Goal: Task Accomplishment & Management: Use online tool/utility

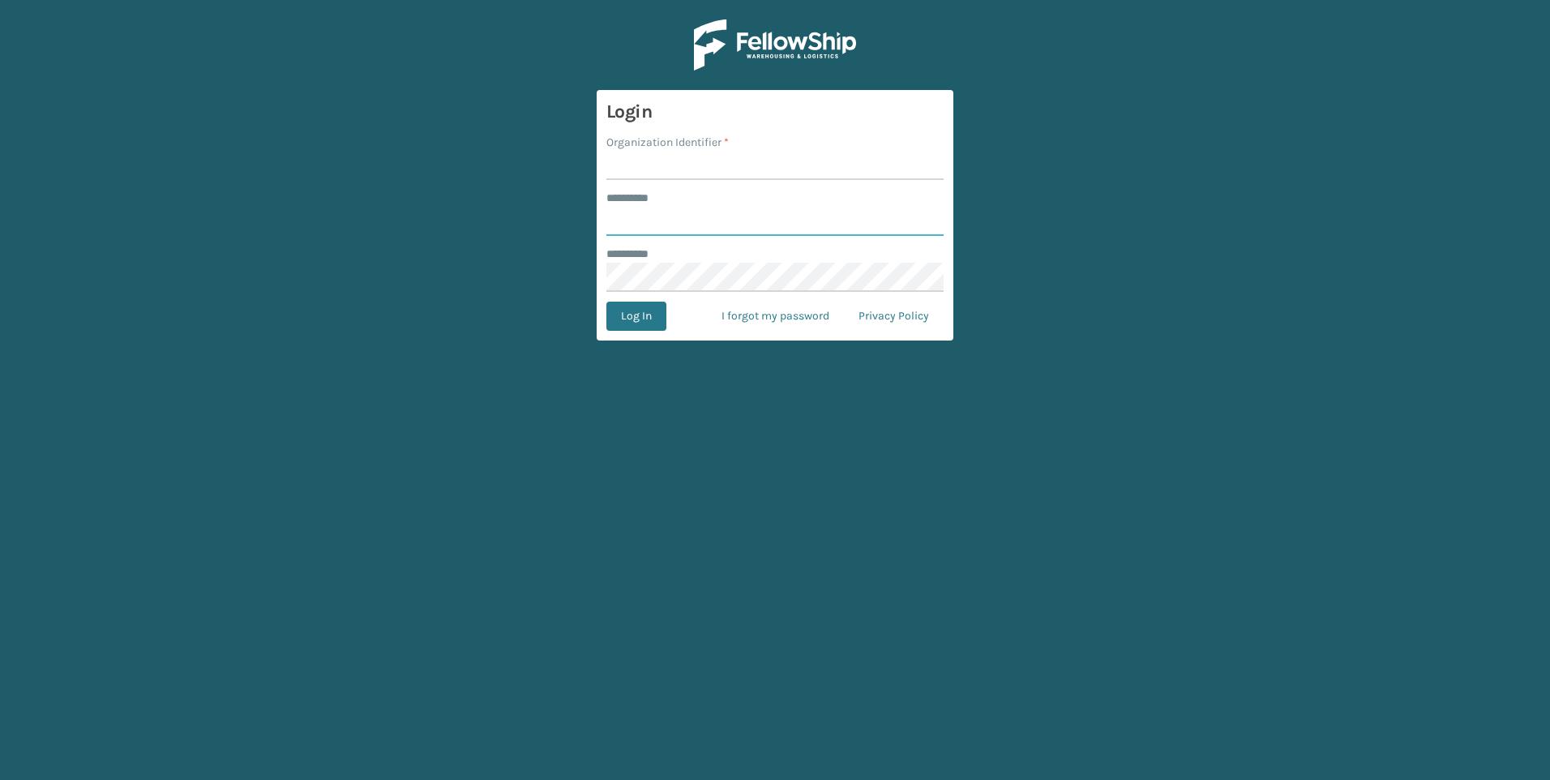
type input "***"
click at [781, 165] on input "Organization Identifier *" at bounding box center [774, 165] width 337 height 29
click at [778, 166] on input "Organization Identifier *" at bounding box center [774, 165] width 337 height 29
type input "Fellowship - West"
click at [637, 332] on form "Login Organization Identifier * Fellowship - West ******** * *** ******** * Log…" at bounding box center [775, 215] width 357 height 250
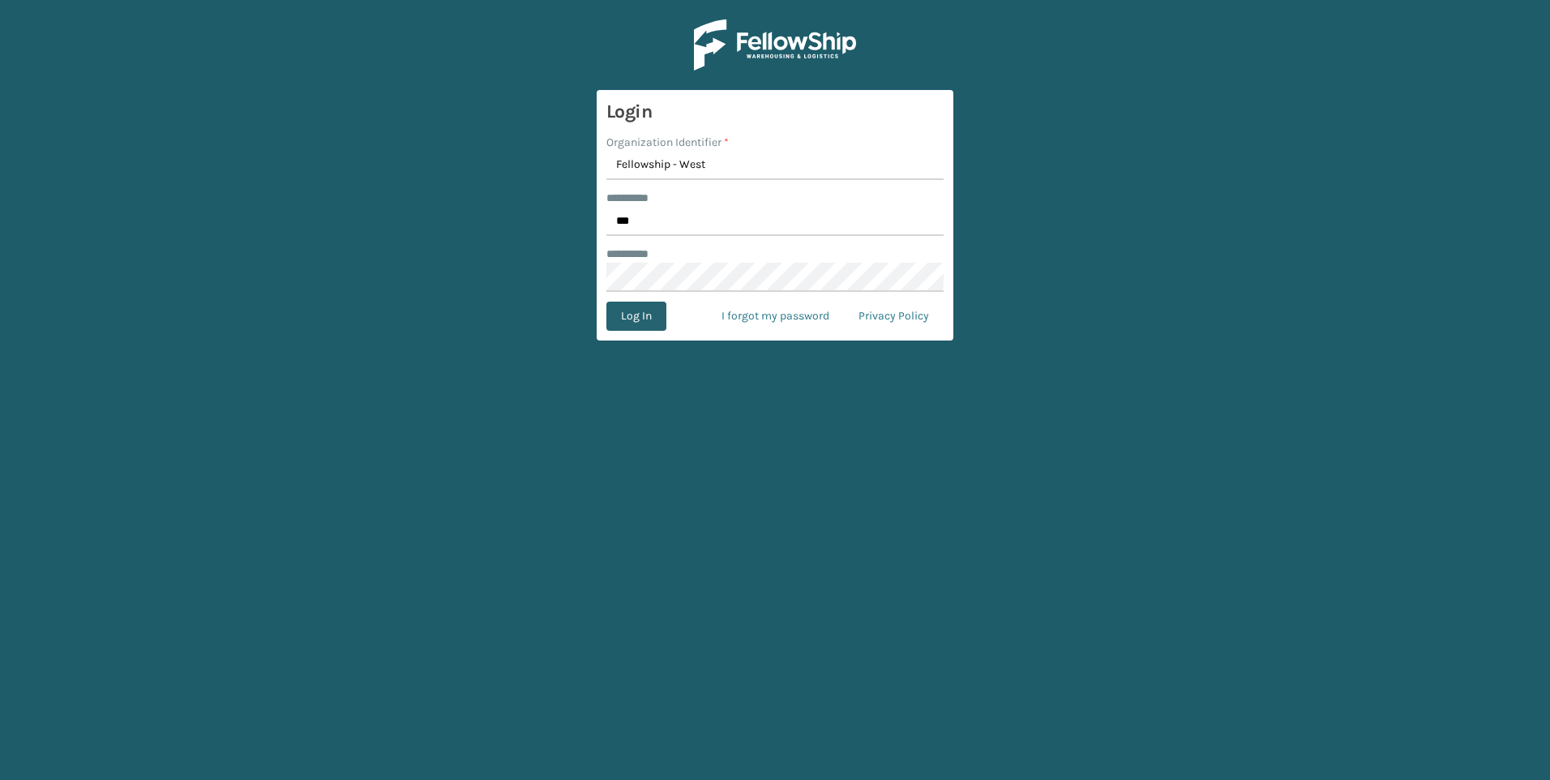
click at [638, 320] on button "Log In" at bounding box center [636, 316] width 60 height 29
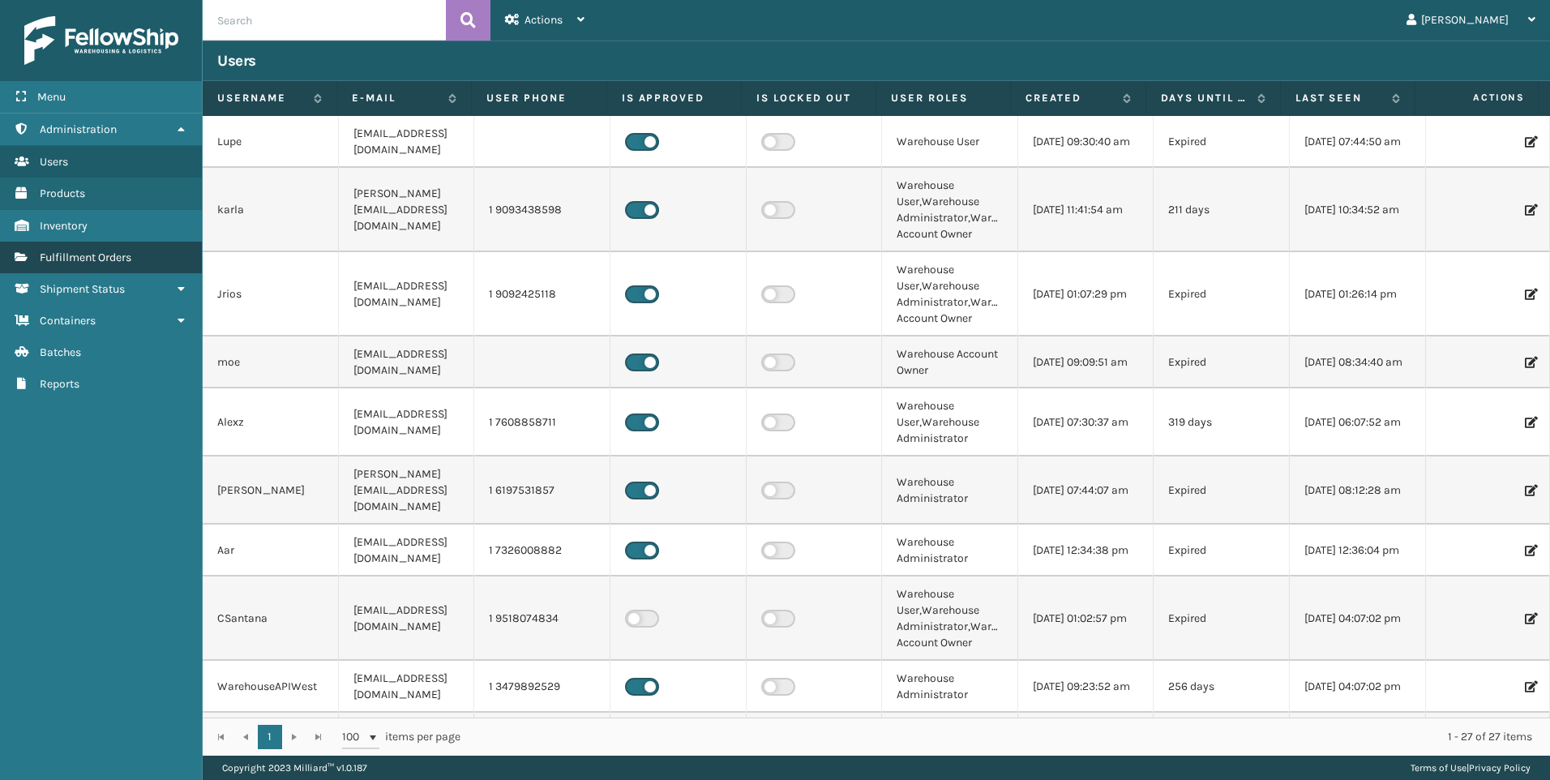
click at [150, 244] on link "Fulfillment Orders" at bounding box center [101, 258] width 202 height 32
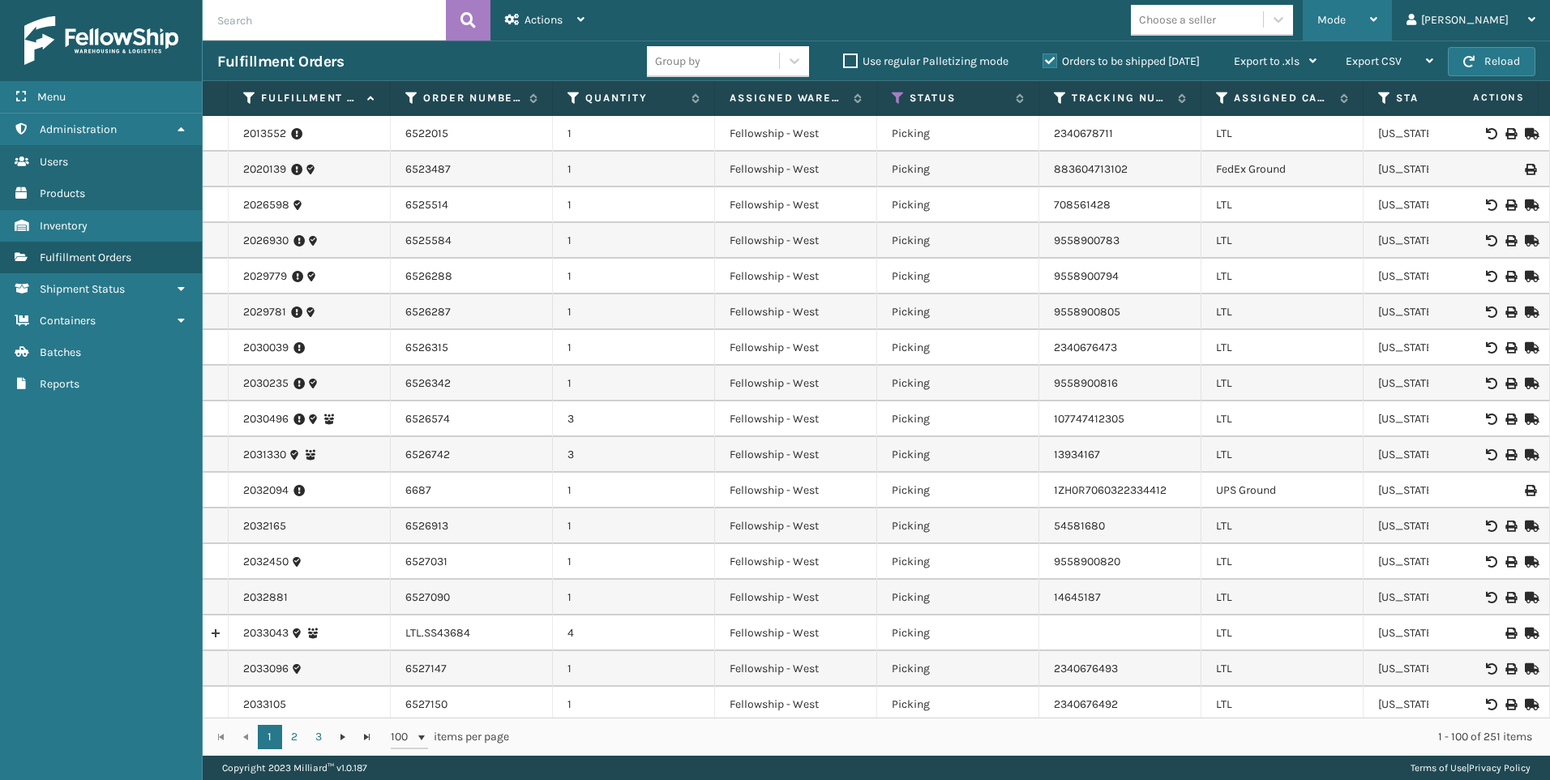
click at [1346, 25] on span "Mode" at bounding box center [1331, 20] width 28 height 14
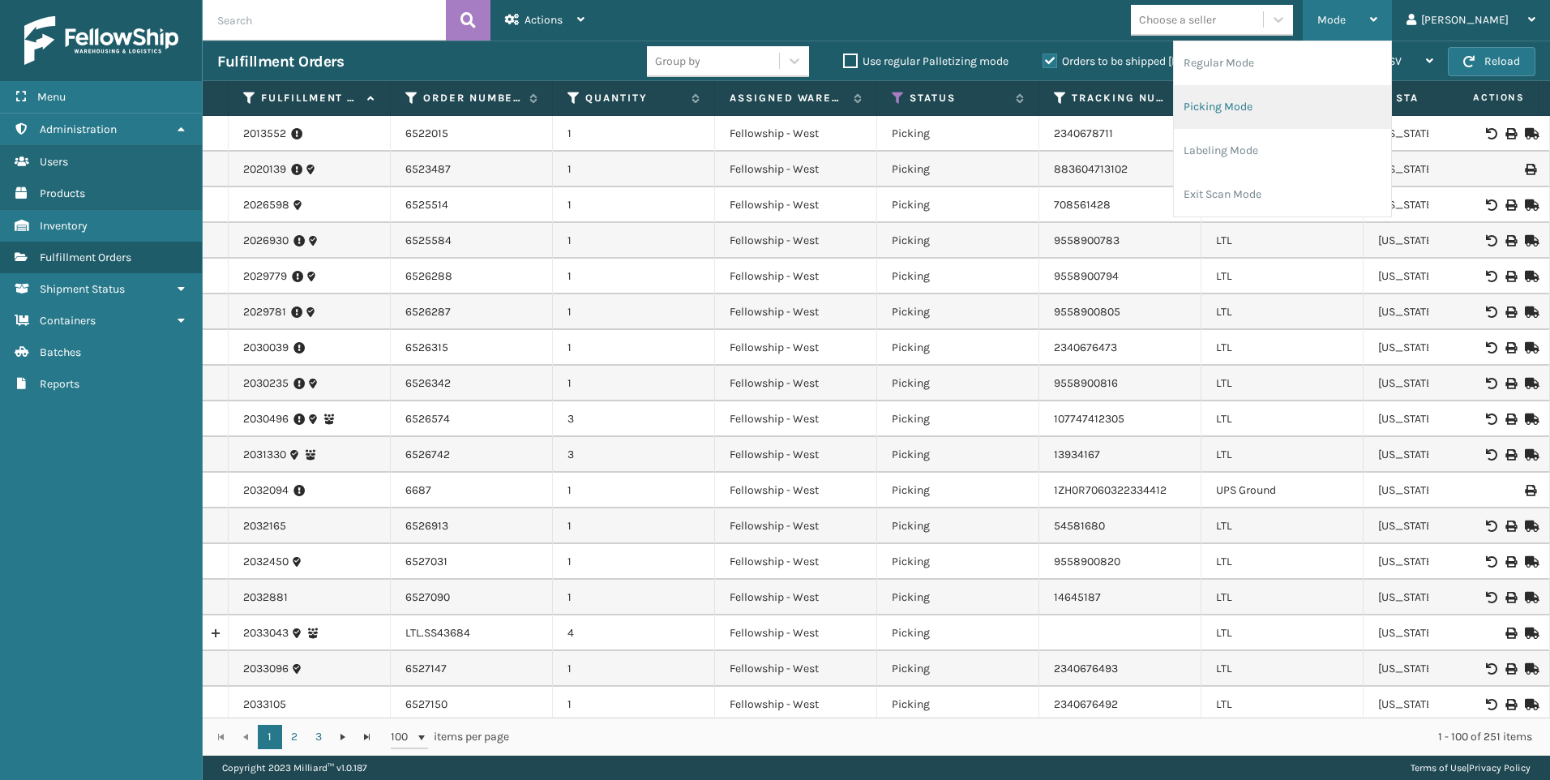
click at [1303, 117] on li "Picking Mode" at bounding box center [1282, 107] width 217 height 44
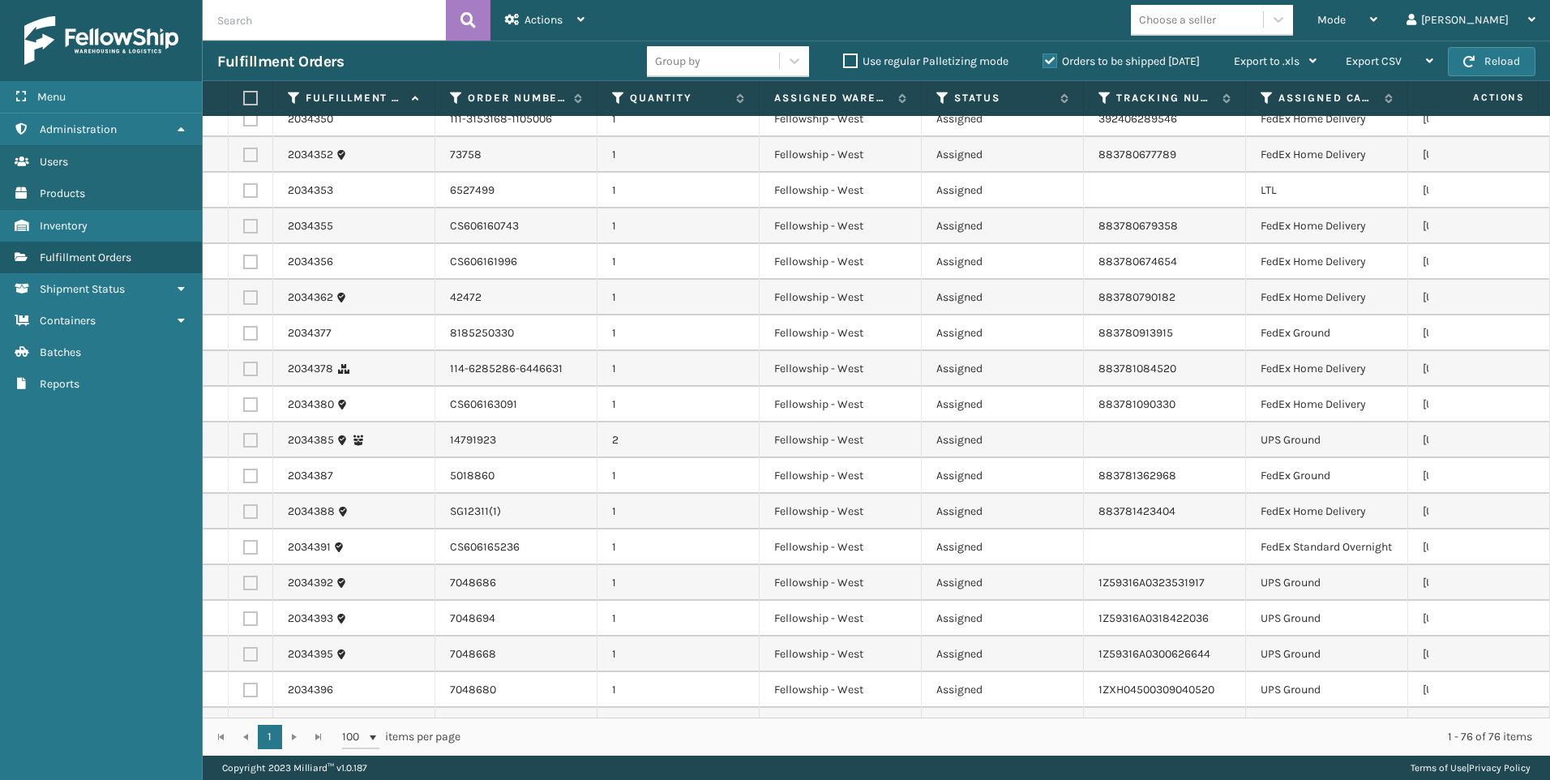
scroll to position [1783, 0]
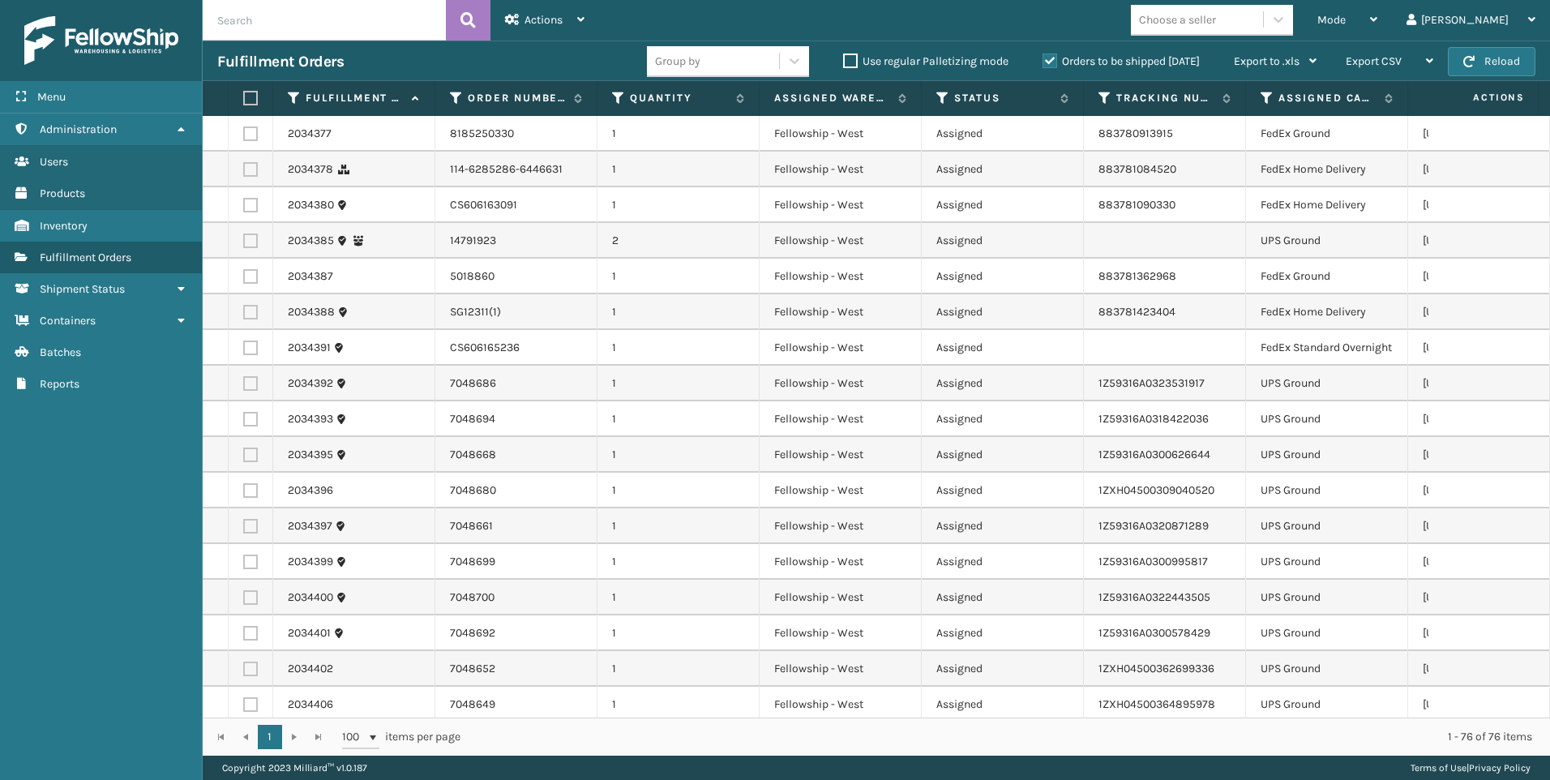
click at [1265, 36] on div "Mode Regular Mode Picking Mode Labeling Mode Exit Scan Mode Choose a seller [PE…" at bounding box center [1074, 20] width 951 height 41
click at [1216, 14] on div "Choose a seller" at bounding box center [1177, 19] width 77 height 17
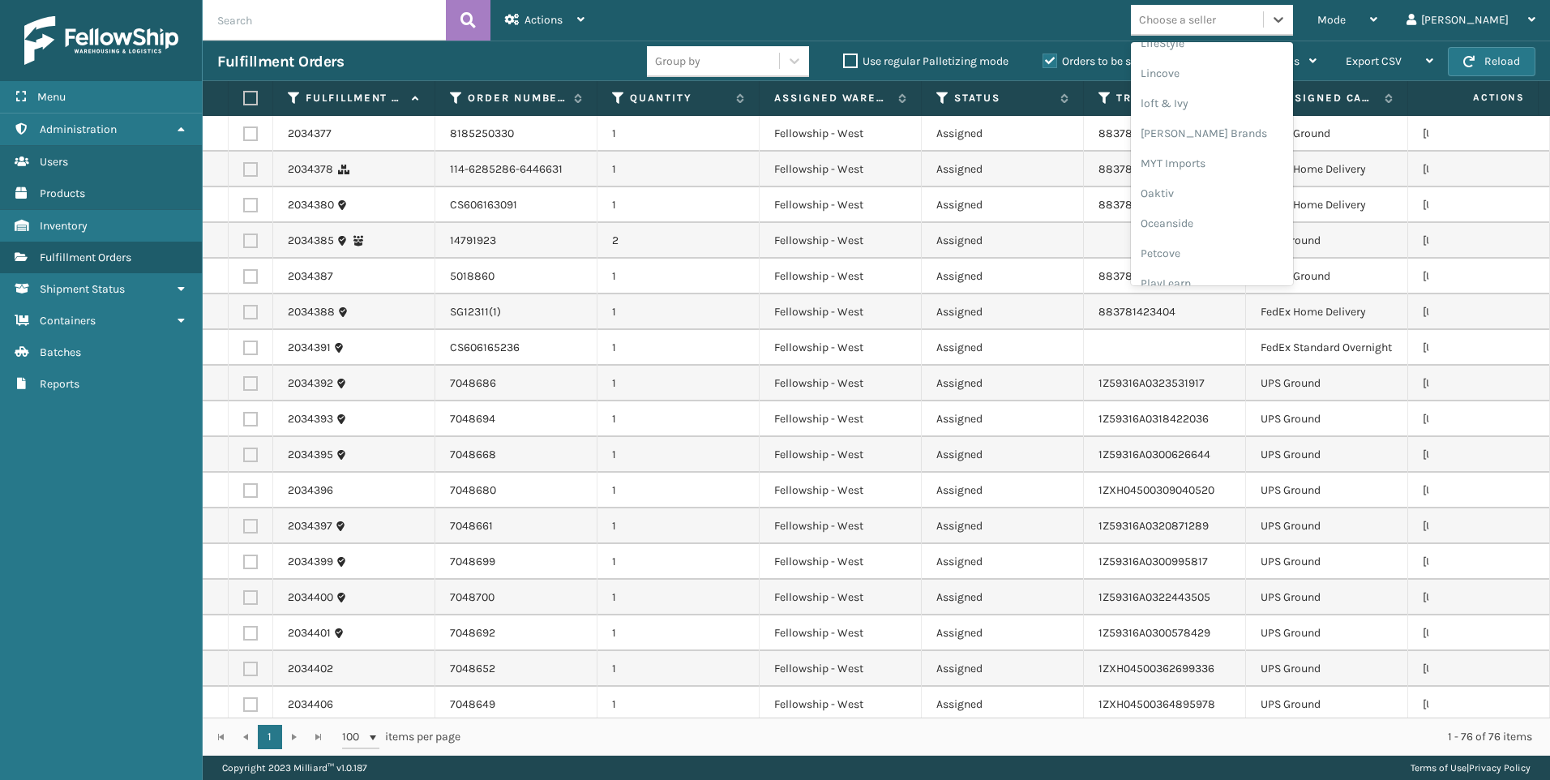
scroll to position [783, 0]
click at [1263, 238] on div "SleepGeekz" at bounding box center [1212, 237] width 162 height 30
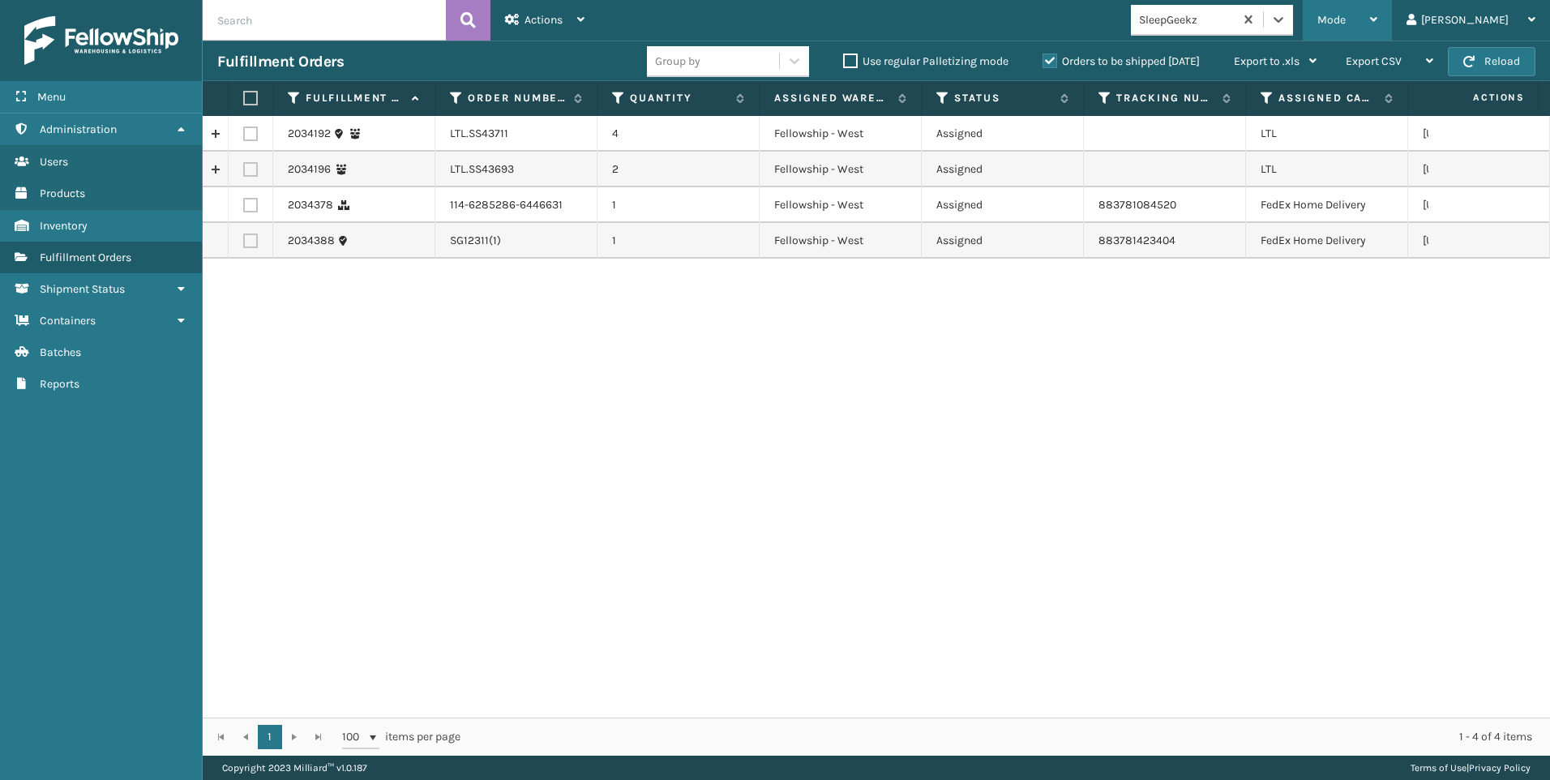
click at [1377, 29] on div "Mode" at bounding box center [1347, 20] width 60 height 41
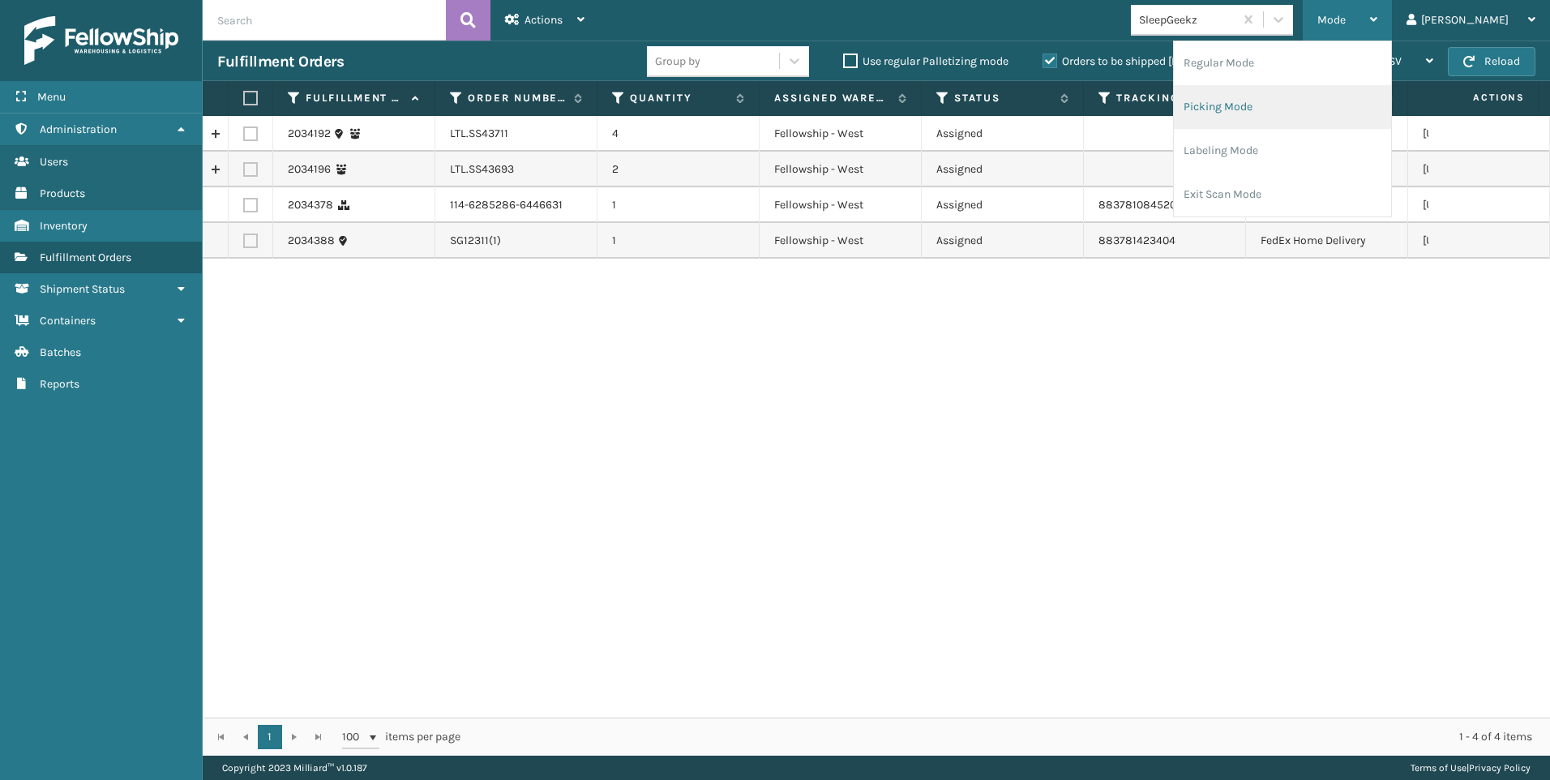
click at [1320, 97] on li "Picking Mode" at bounding box center [1282, 107] width 217 height 44
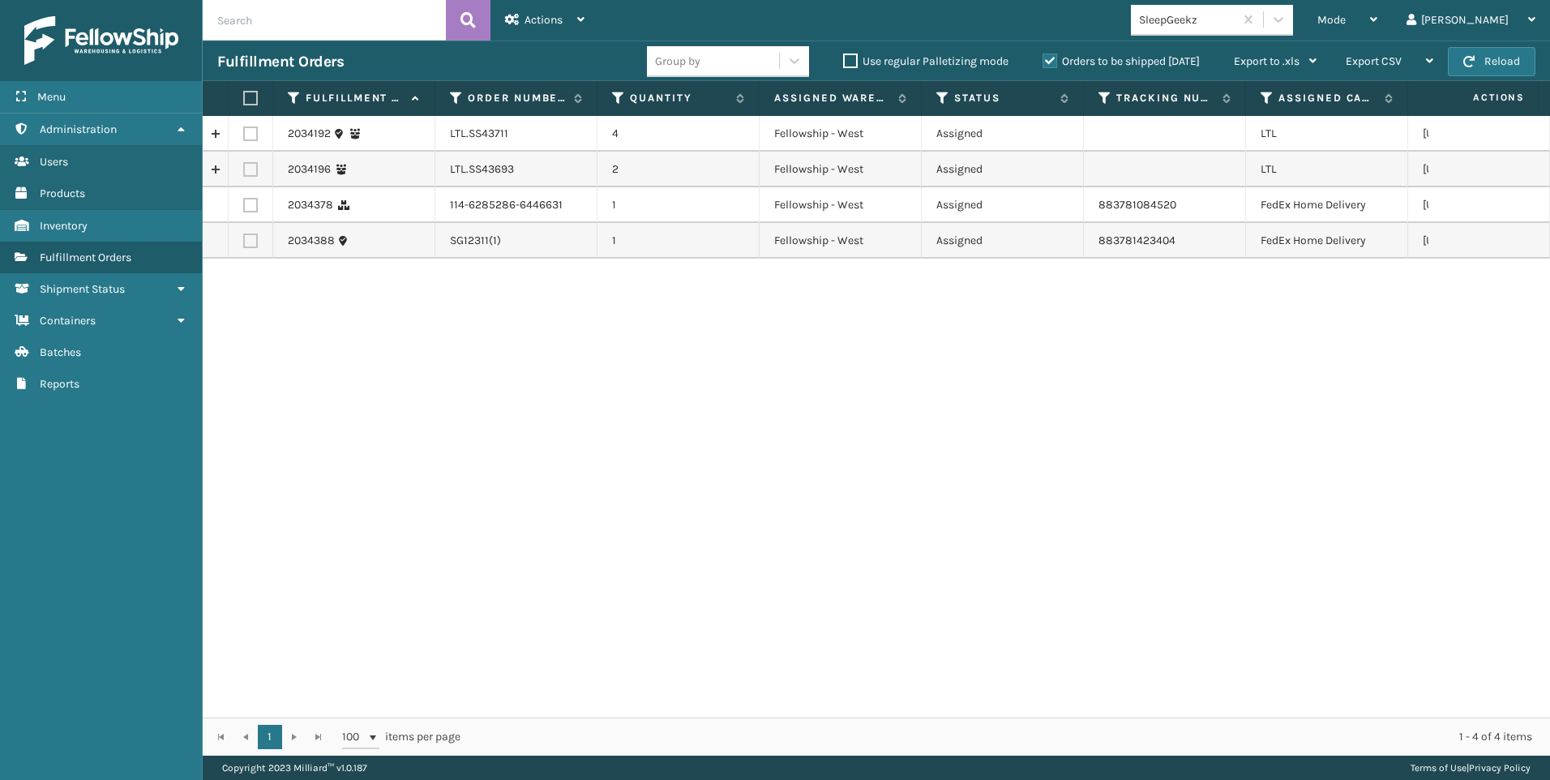
click at [256, 130] on label at bounding box center [250, 133] width 15 height 15
click at [244, 130] on input "checkbox" at bounding box center [243, 131] width 1 height 11
checkbox input "true"
click at [246, 169] on label at bounding box center [250, 169] width 15 height 15
click at [244, 169] on input "checkbox" at bounding box center [243, 167] width 1 height 11
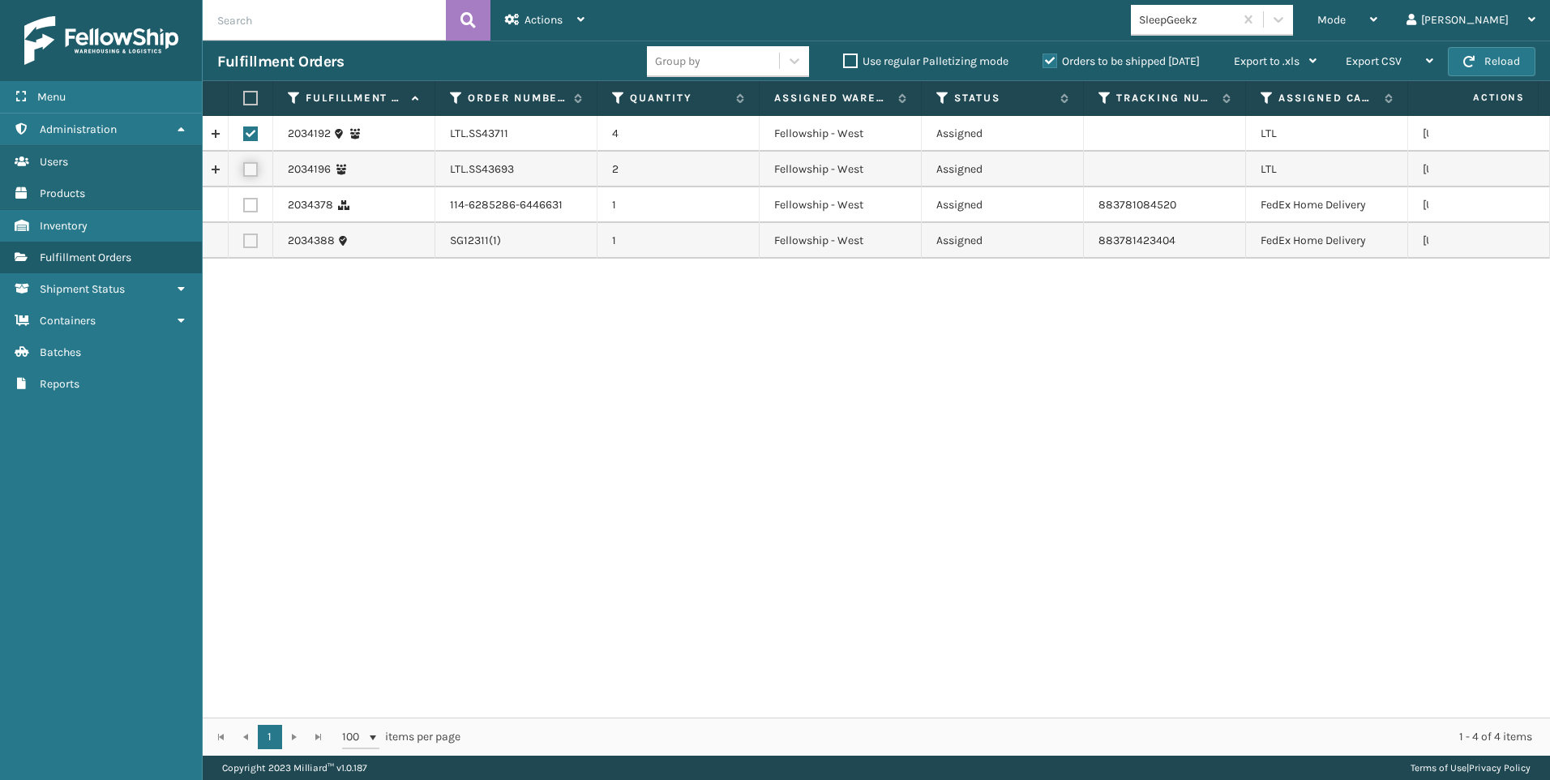
checkbox input "true"
click at [1389, 23] on div "Mode Regular Mode Picking Mode Labeling Mode Exit Scan Mode" at bounding box center [1347, 20] width 89 height 41
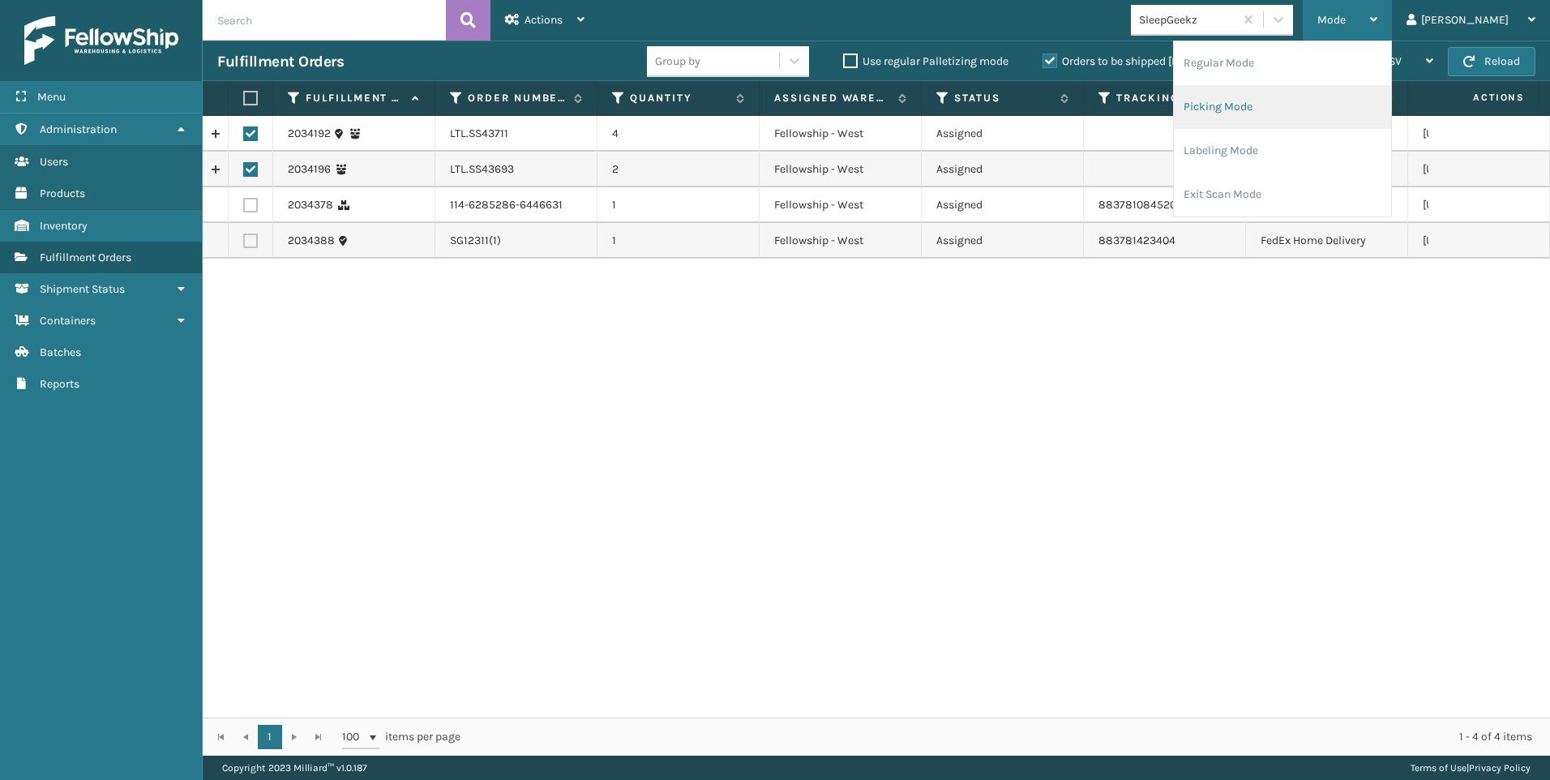
click at [1317, 105] on li "Picking Mode" at bounding box center [1282, 107] width 217 height 44
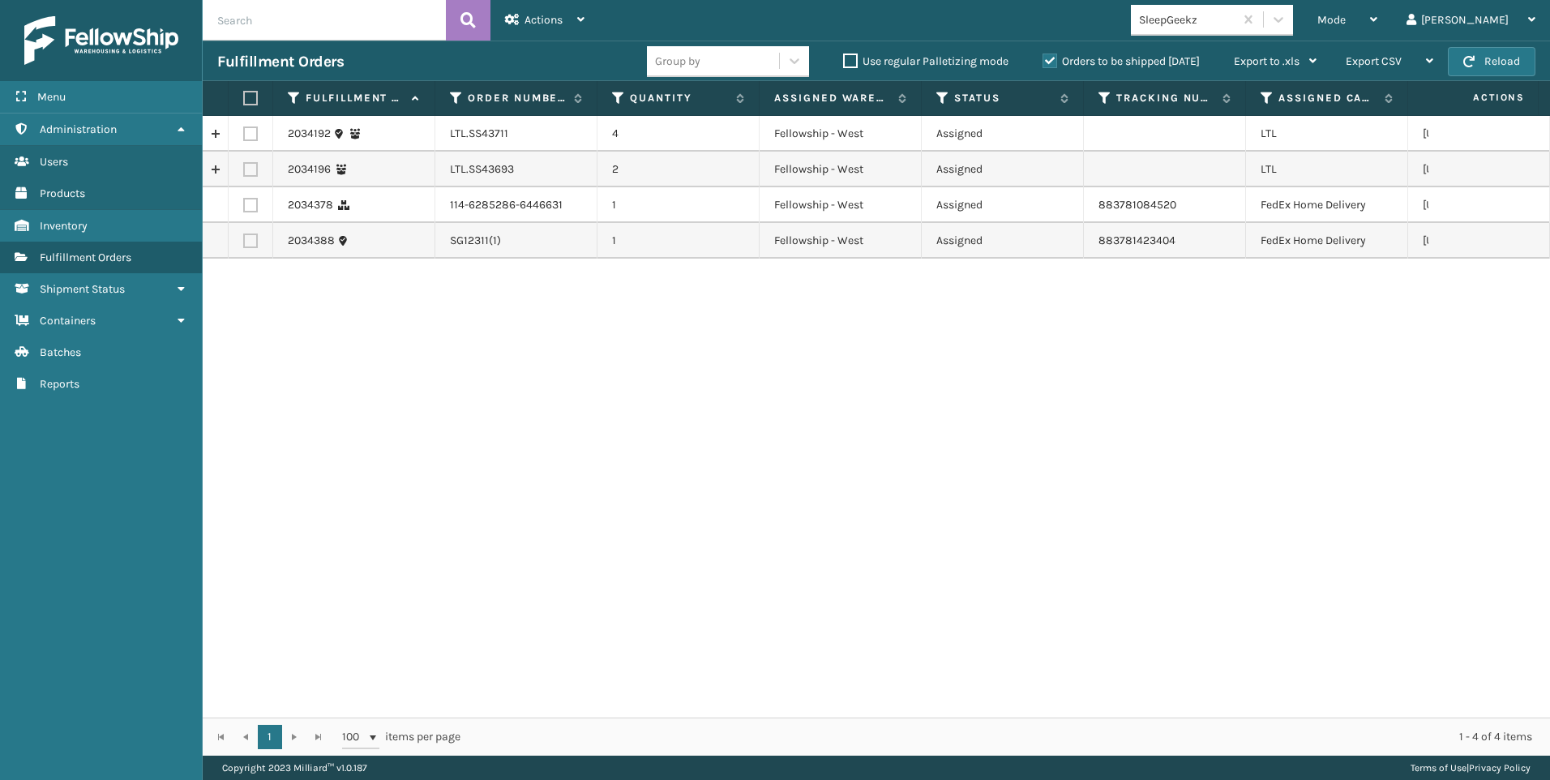
drag, startPoint x: 259, startPoint y: 130, endPoint x: 249, endPoint y: 153, distance: 25.8
click at [260, 131] on td at bounding box center [251, 134] width 45 height 36
click at [254, 136] on label at bounding box center [250, 133] width 15 height 15
click at [244, 136] on input "checkbox" at bounding box center [243, 131] width 1 height 11
checkbox input "true"
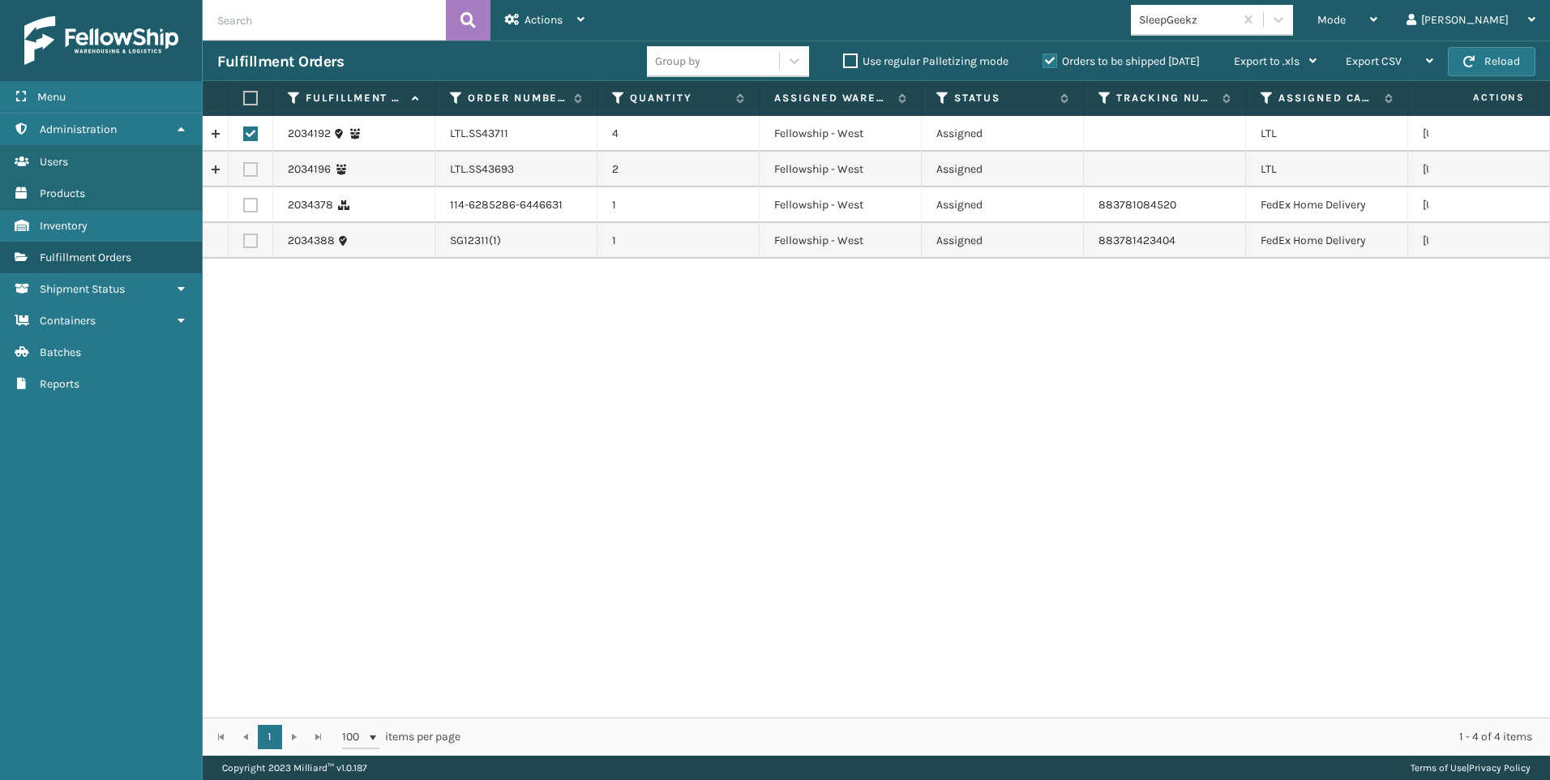
click at [252, 170] on label at bounding box center [250, 169] width 15 height 15
click at [244, 170] on input "checkbox" at bounding box center [243, 167] width 1 height 11
checkbox input "true"
click at [537, 17] on span "Actions" at bounding box center [543, 20] width 38 height 14
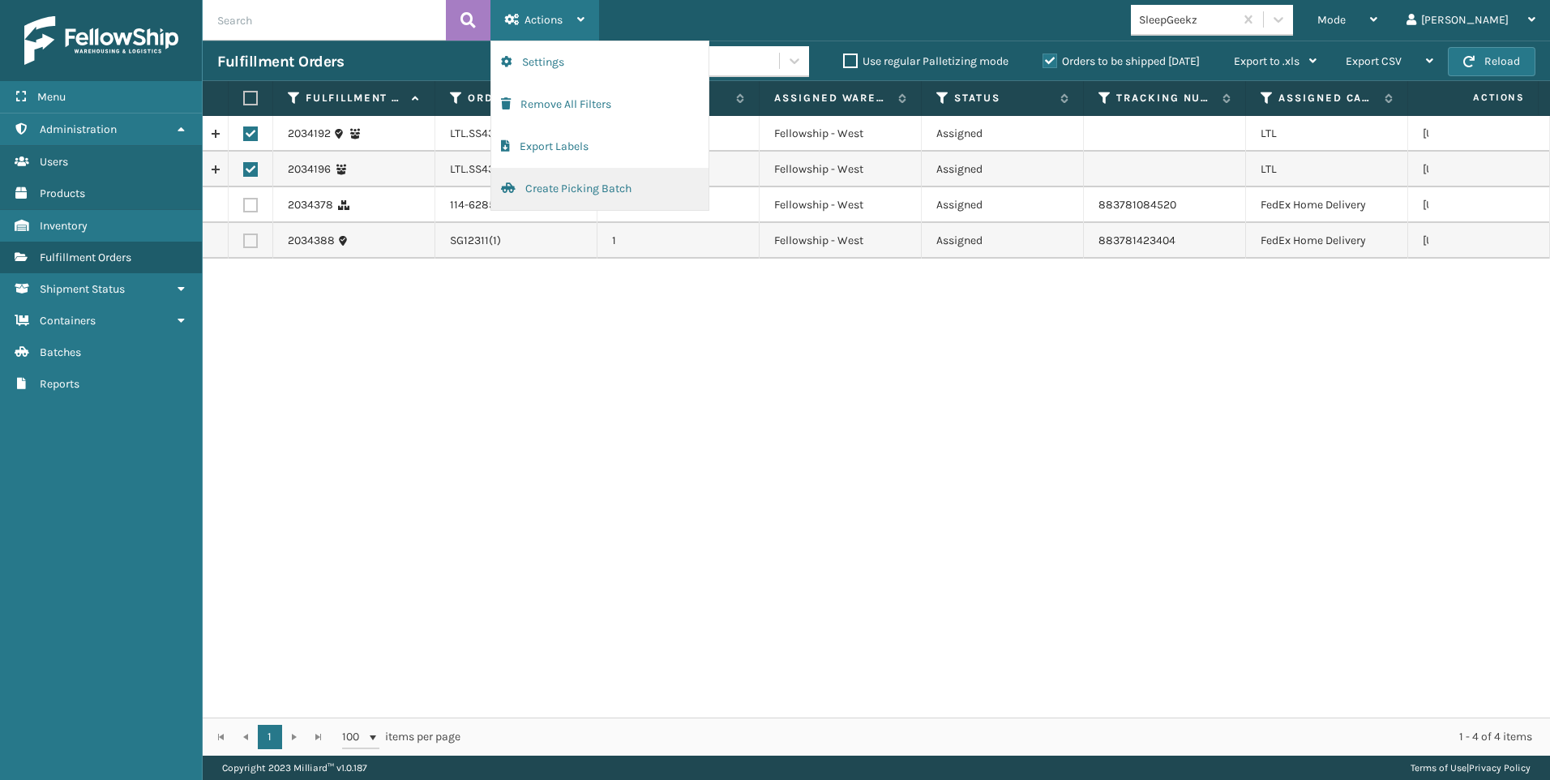
click at [563, 188] on button "Create Picking Batch" at bounding box center [599, 189] width 217 height 42
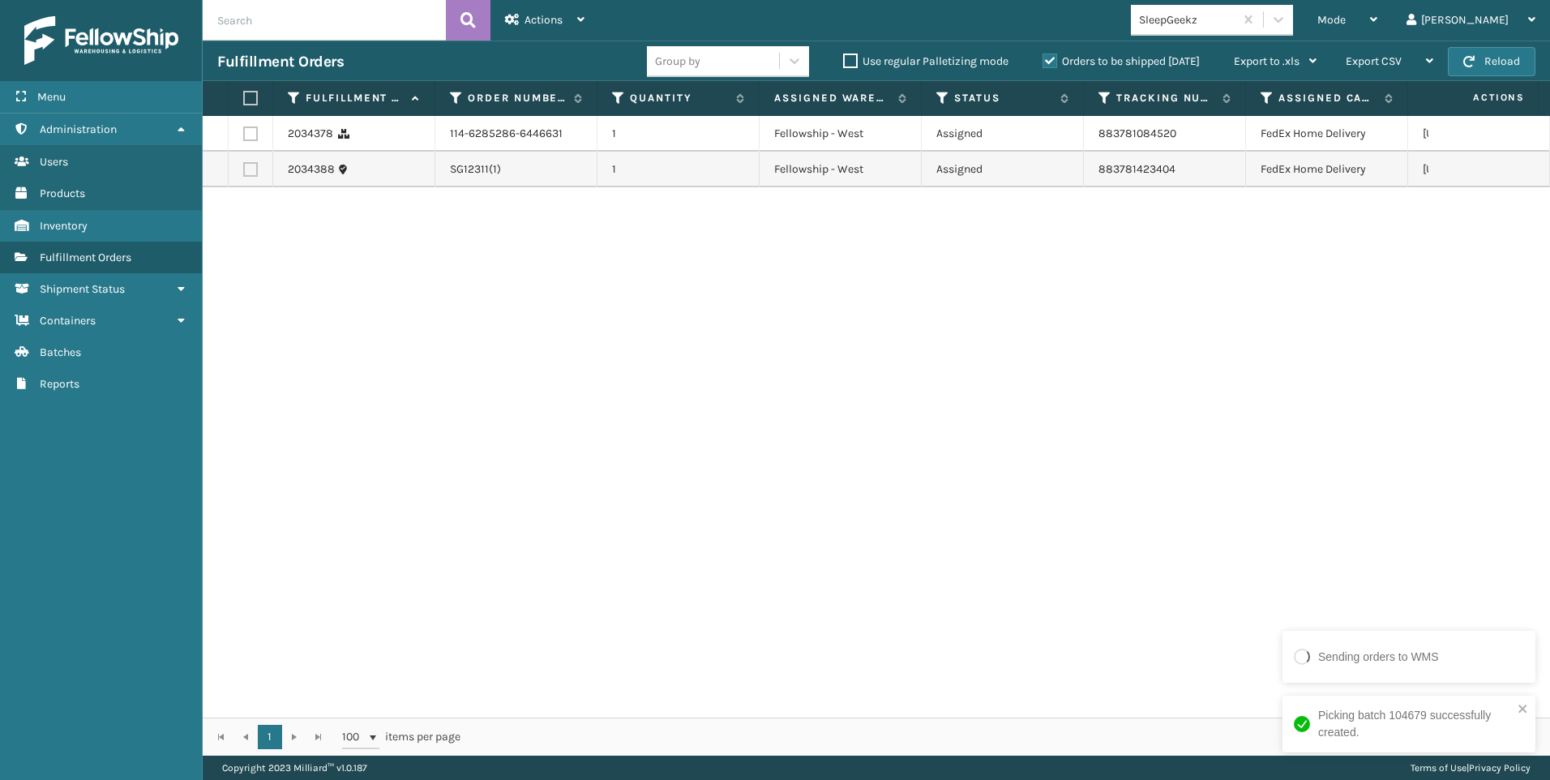
click at [1278, 34] on div "SleepGeekz" at bounding box center [1212, 20] width 162 height 31
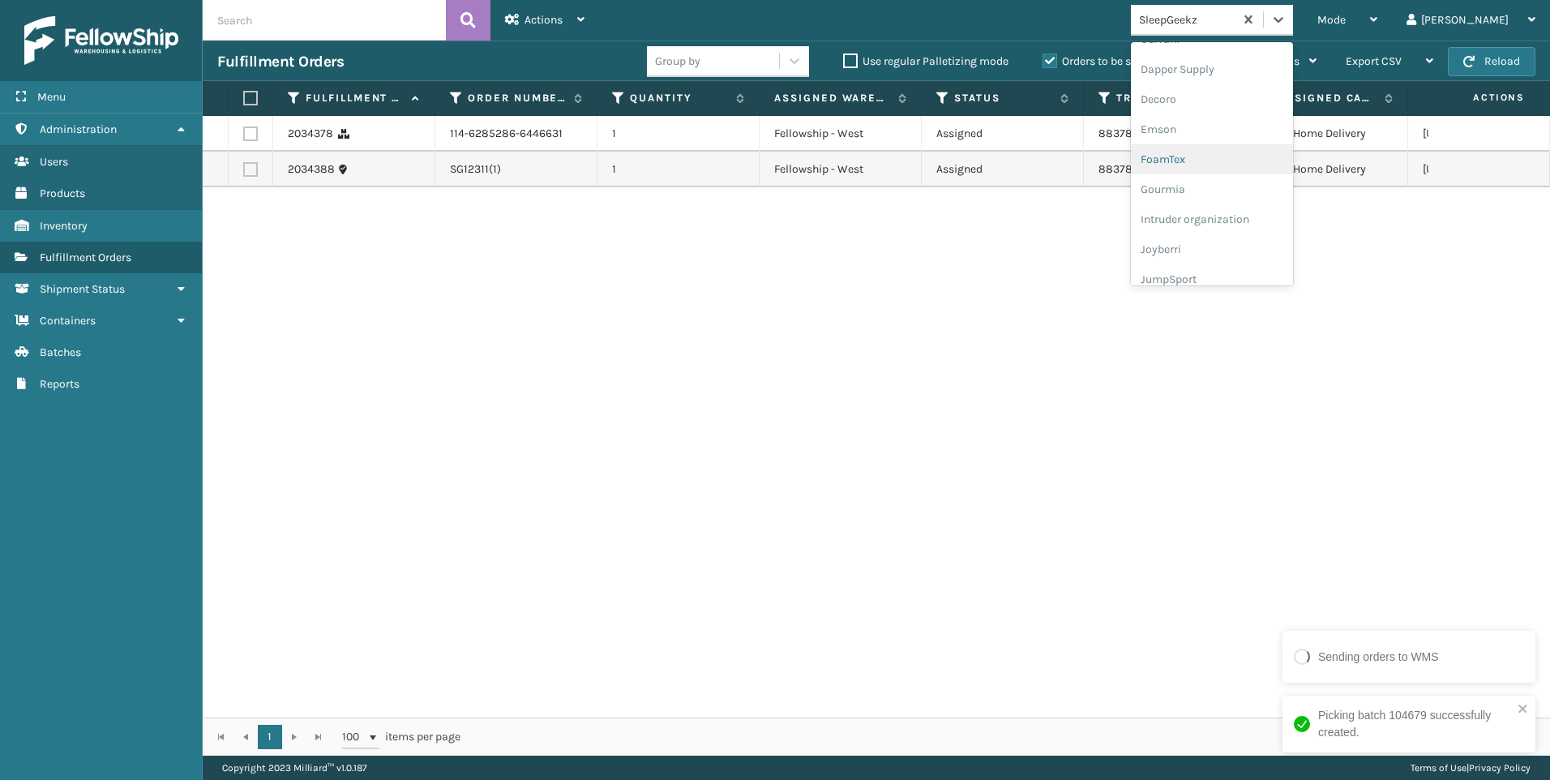
scroll to position [513, 0]
click at [1270, 105] on div "Koolmore" at bounding box center [1212, 117] width 162 height 30
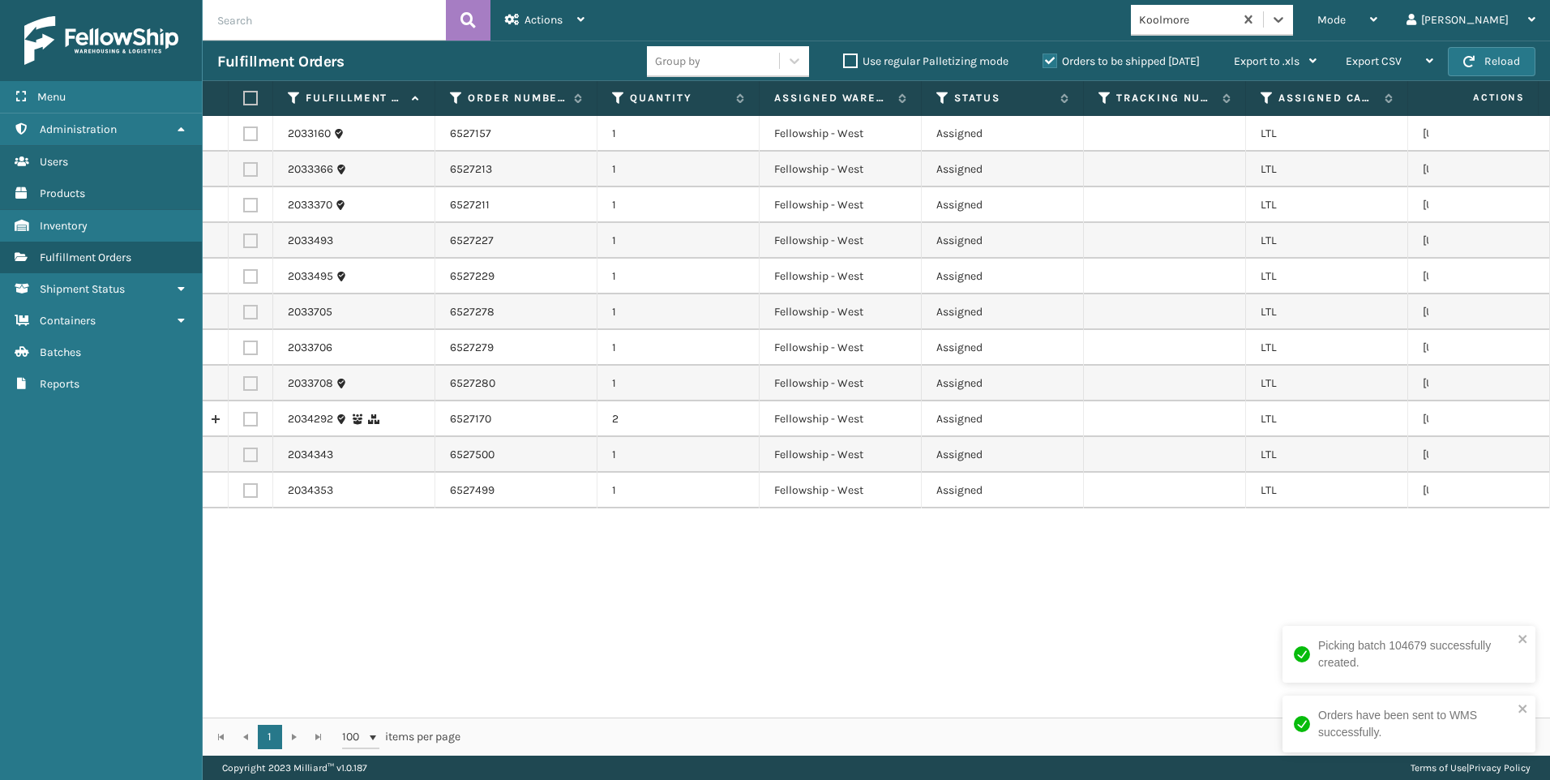
click at [259, 96] on th at bounding box center [251, 98] width 45 height 35
click at [253, 97] on label at bounding box center [248, 98] width 10 height 15
click at [244, 97] on input "checkbox" at bounding box center [243, 98] width 1 height 11
checkbox input "true"
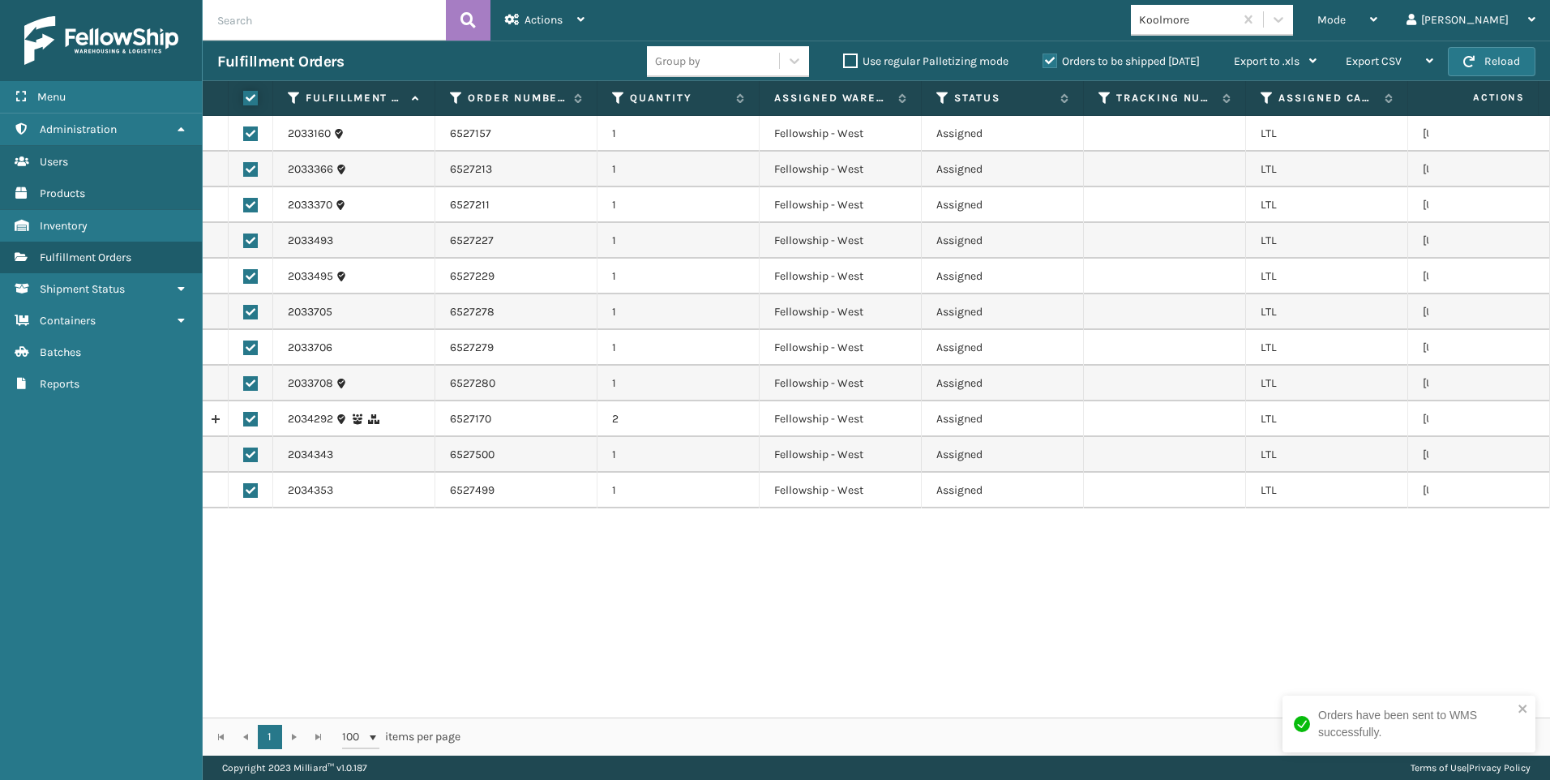
checkbox input "true"
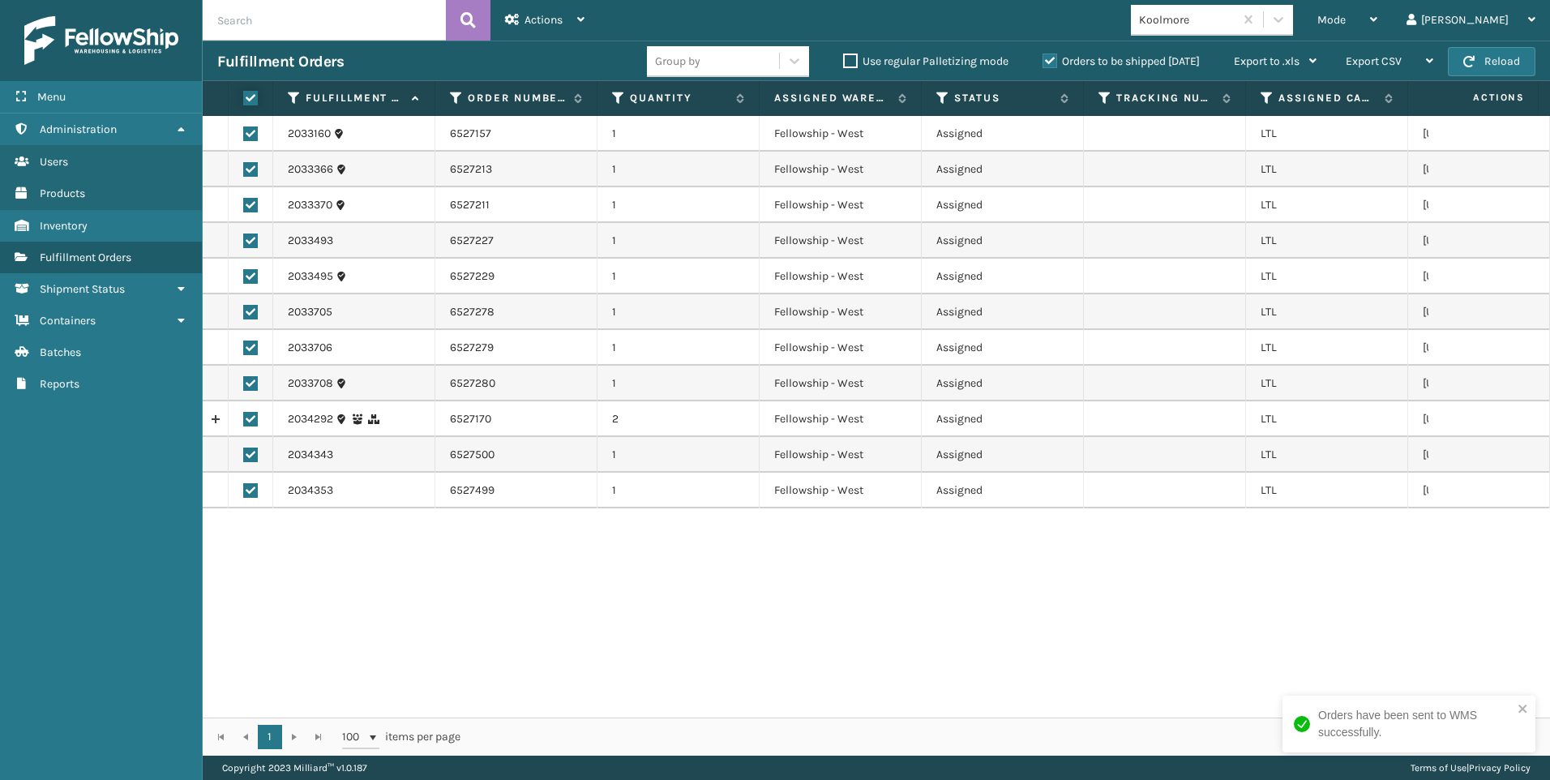
checkbox input "true"
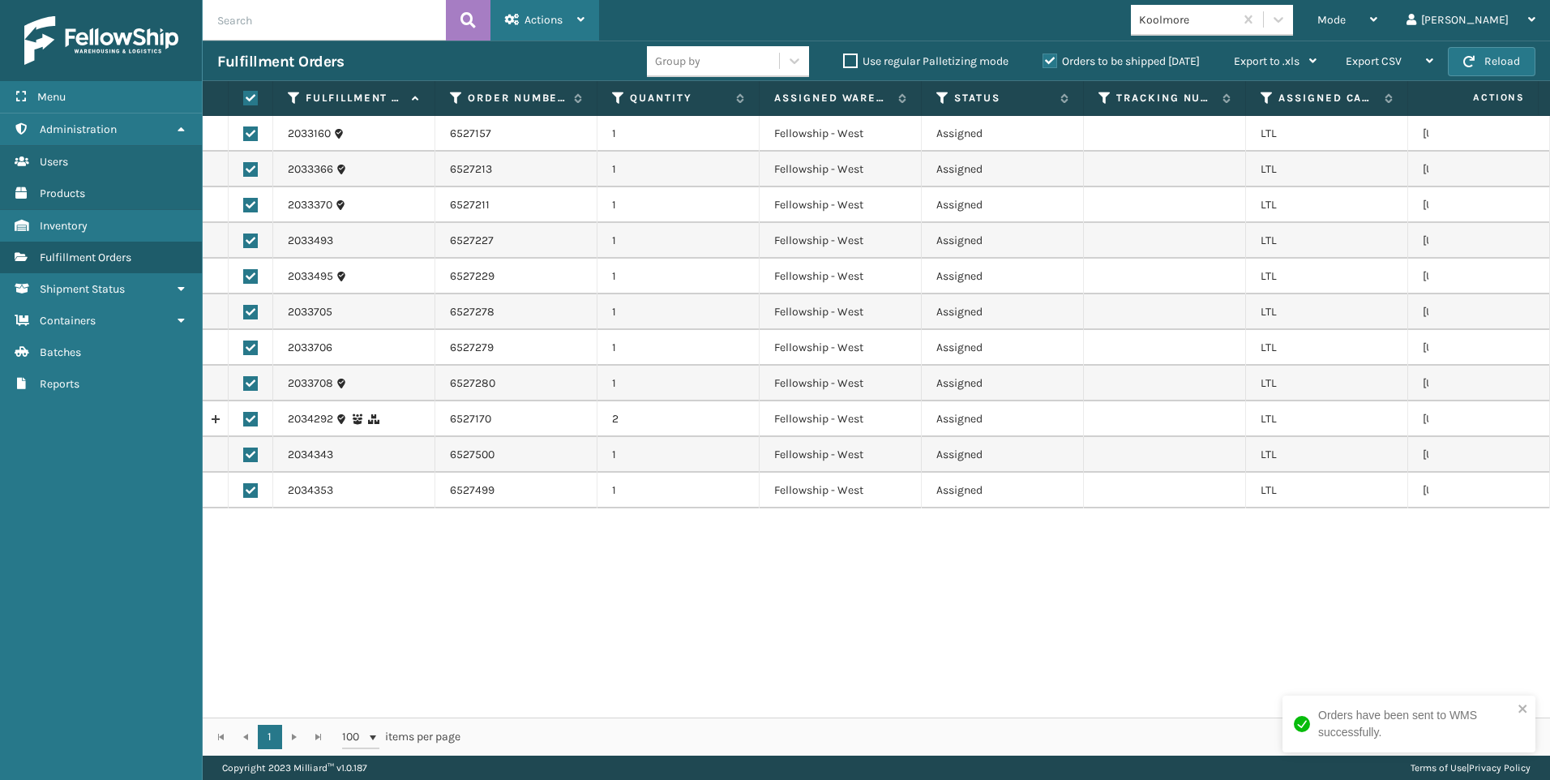
click at [549, 10] on div "Actions" at bounding box center [544, 20] width 79 height 41
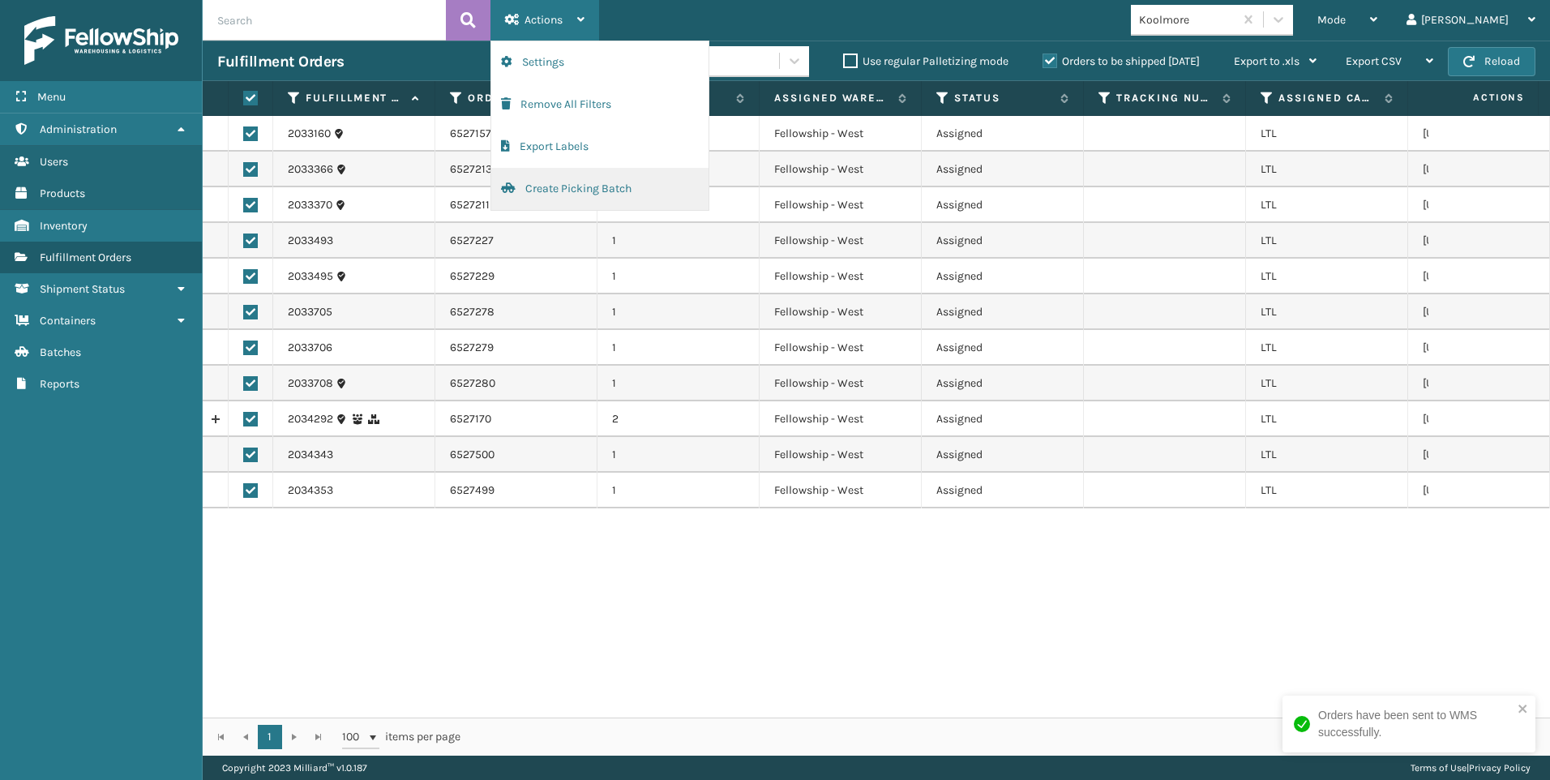
click at [607, 199] on button "Create Picking Batch" at bounding box center [599, 189] width 217 height 42
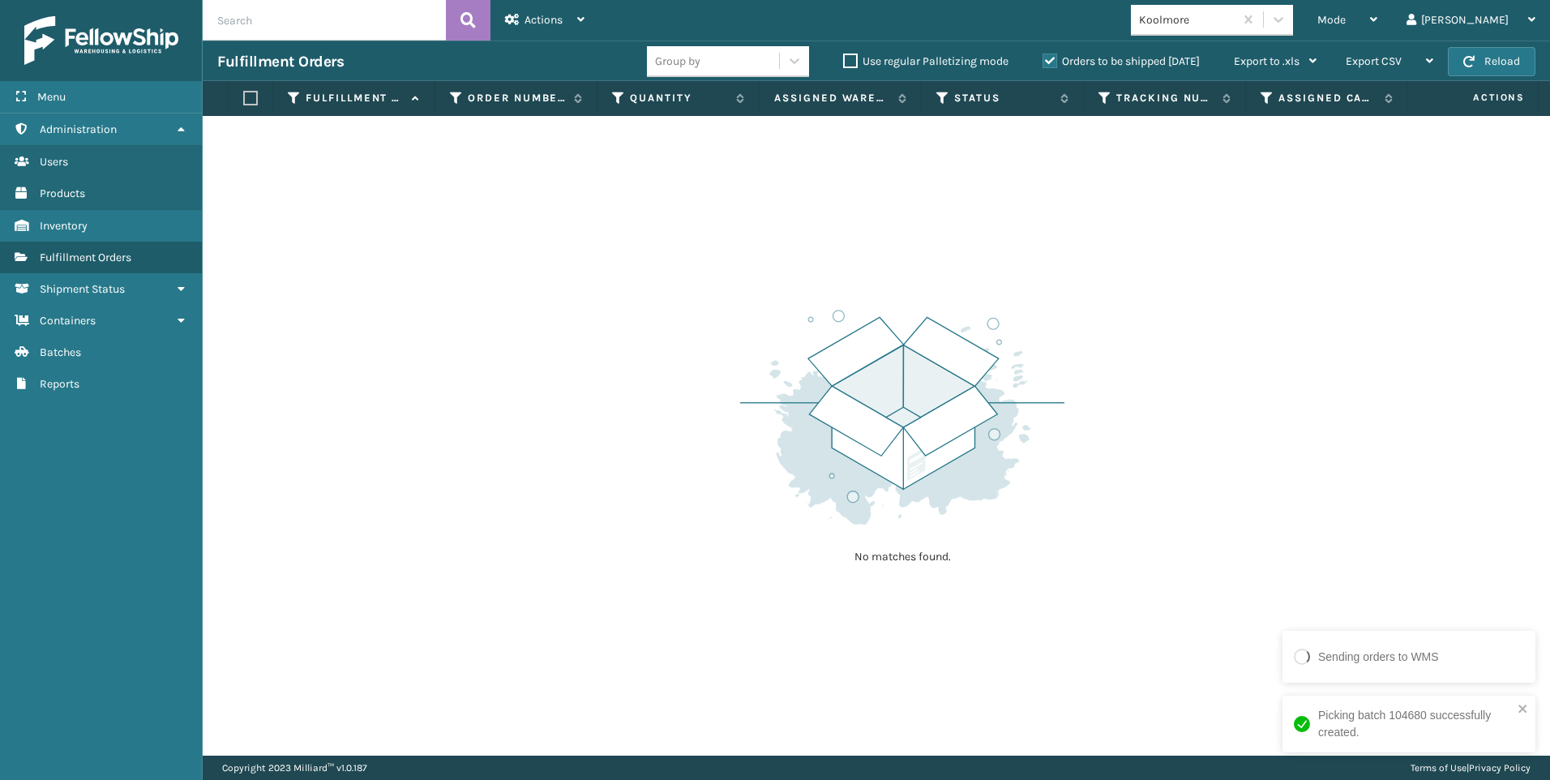
click at [1063, 59] on label "Orders to be shipped [DATE]" at bounding box center [1120, 61] width 157 height 14
click at [1043, 59] on input "Orders to be shipped [DATE]" at bounding box center [1042, 57] width 1 height 11
drag, startPoint x: 1428, startPoint y: 27, endPoint x: 1408, endPoint y: 50, distance: 30.5
click at [1377, 28] on div "Mode" at bounding box center [1347, 20] width 60 height 41
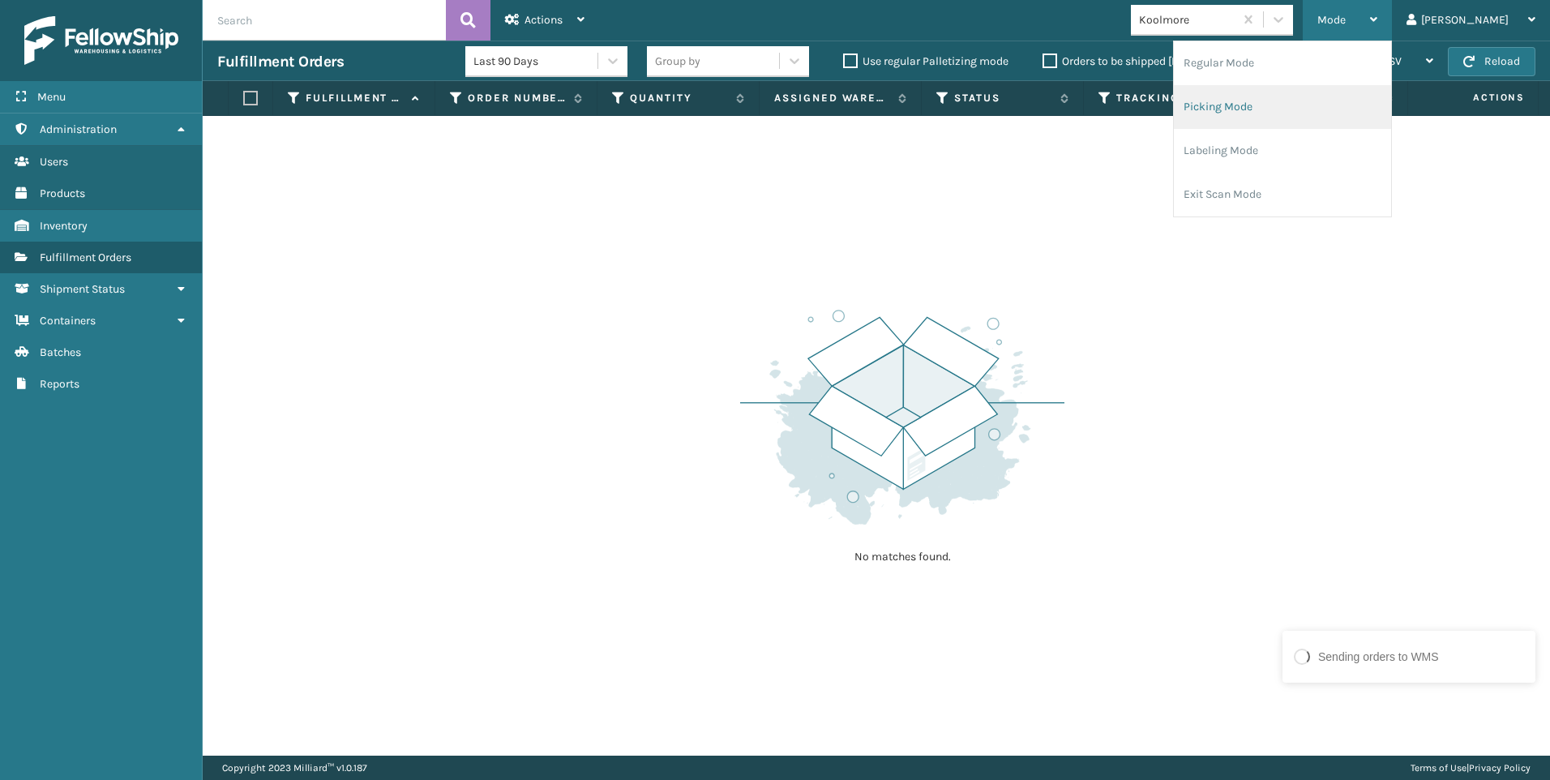
click at [1337, 99] on li "Picking Mode" at bounding box center [1282, 107] width 217 height 44
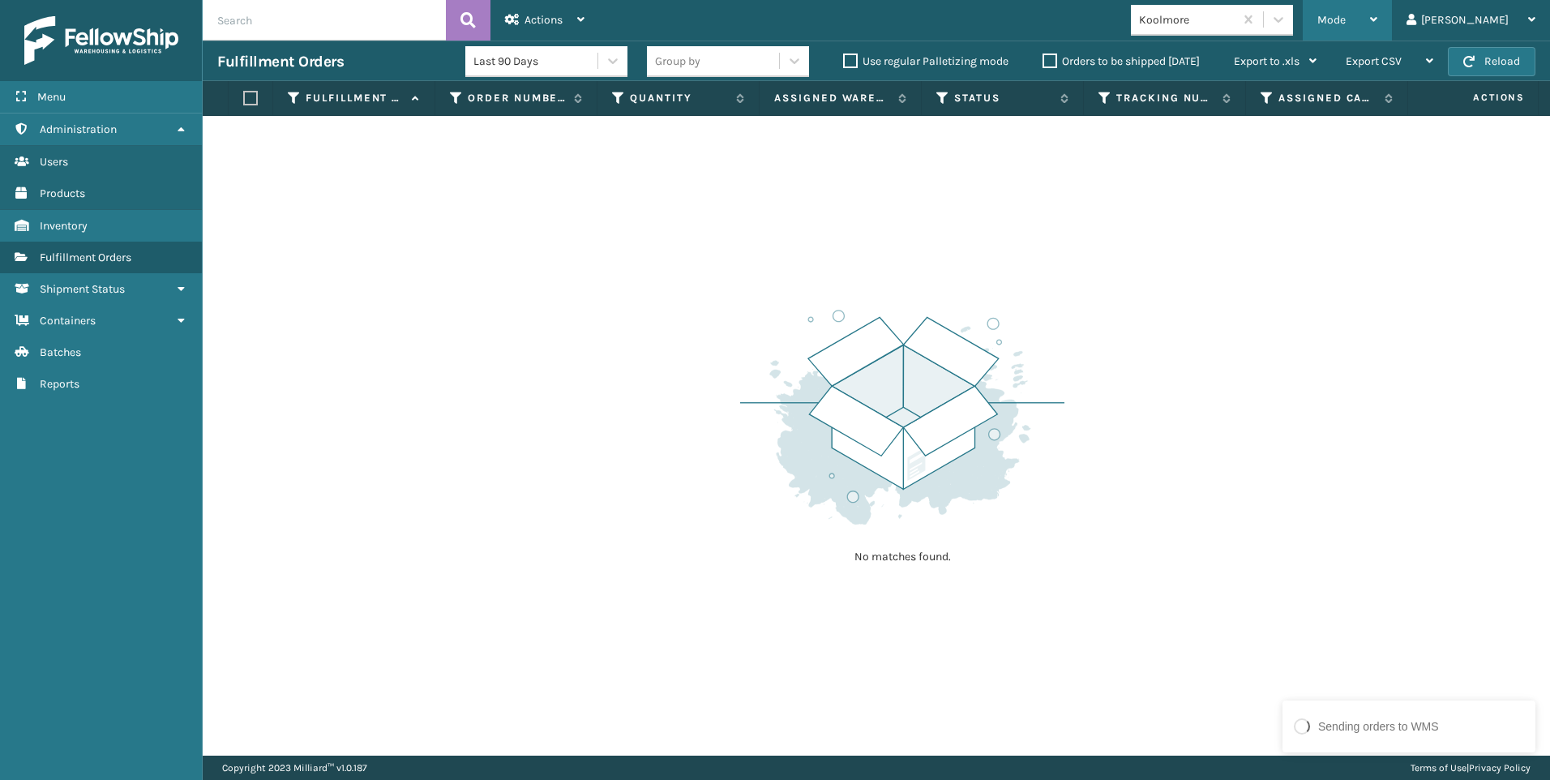
click at [1377, 29] on div "Mode" at bounding box center [1347, 20] width 60 height 41
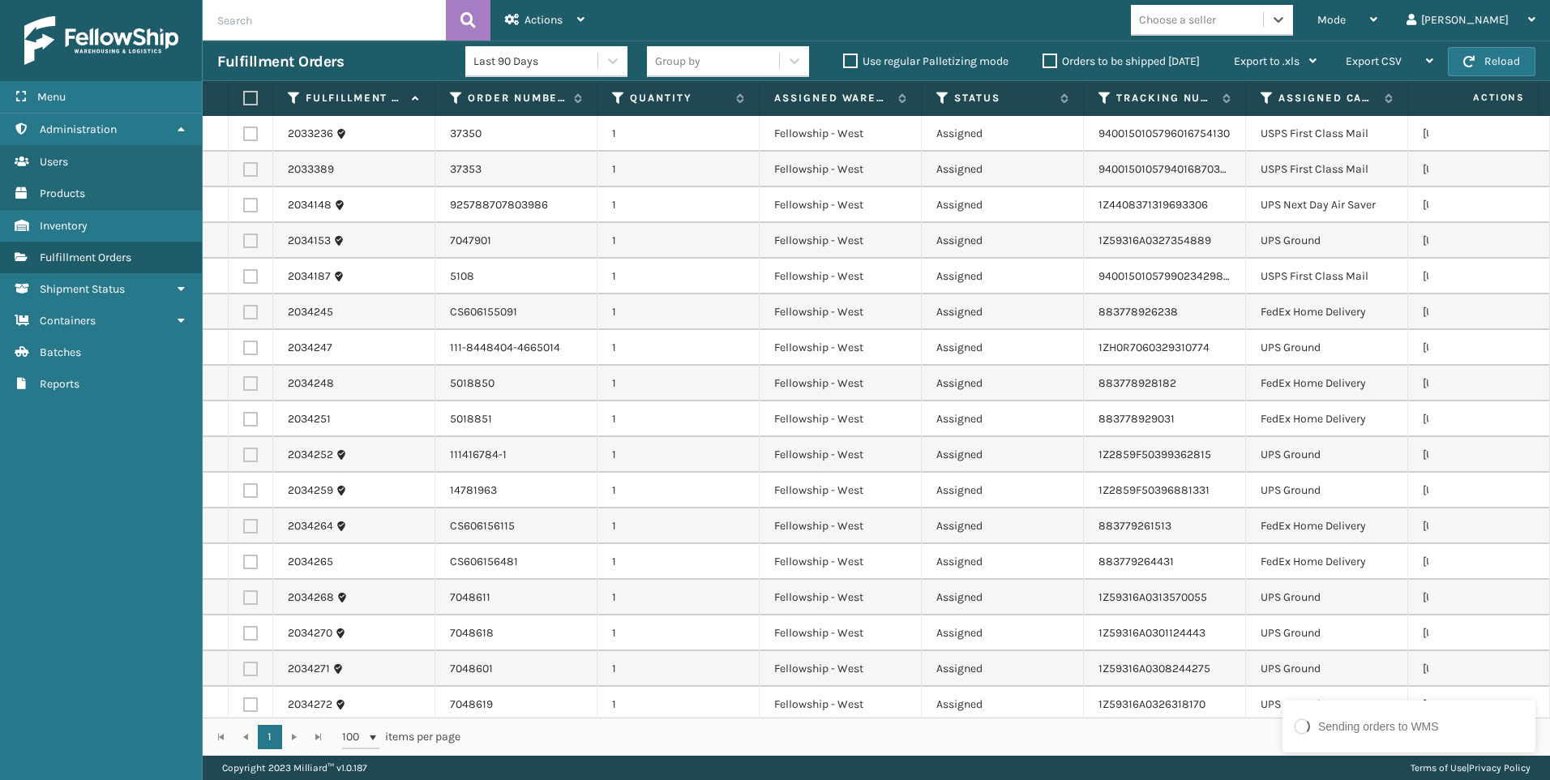
click at [1216, 20] on div "Choose a seller" at bounding box center [1177, 19] width 77 height 17
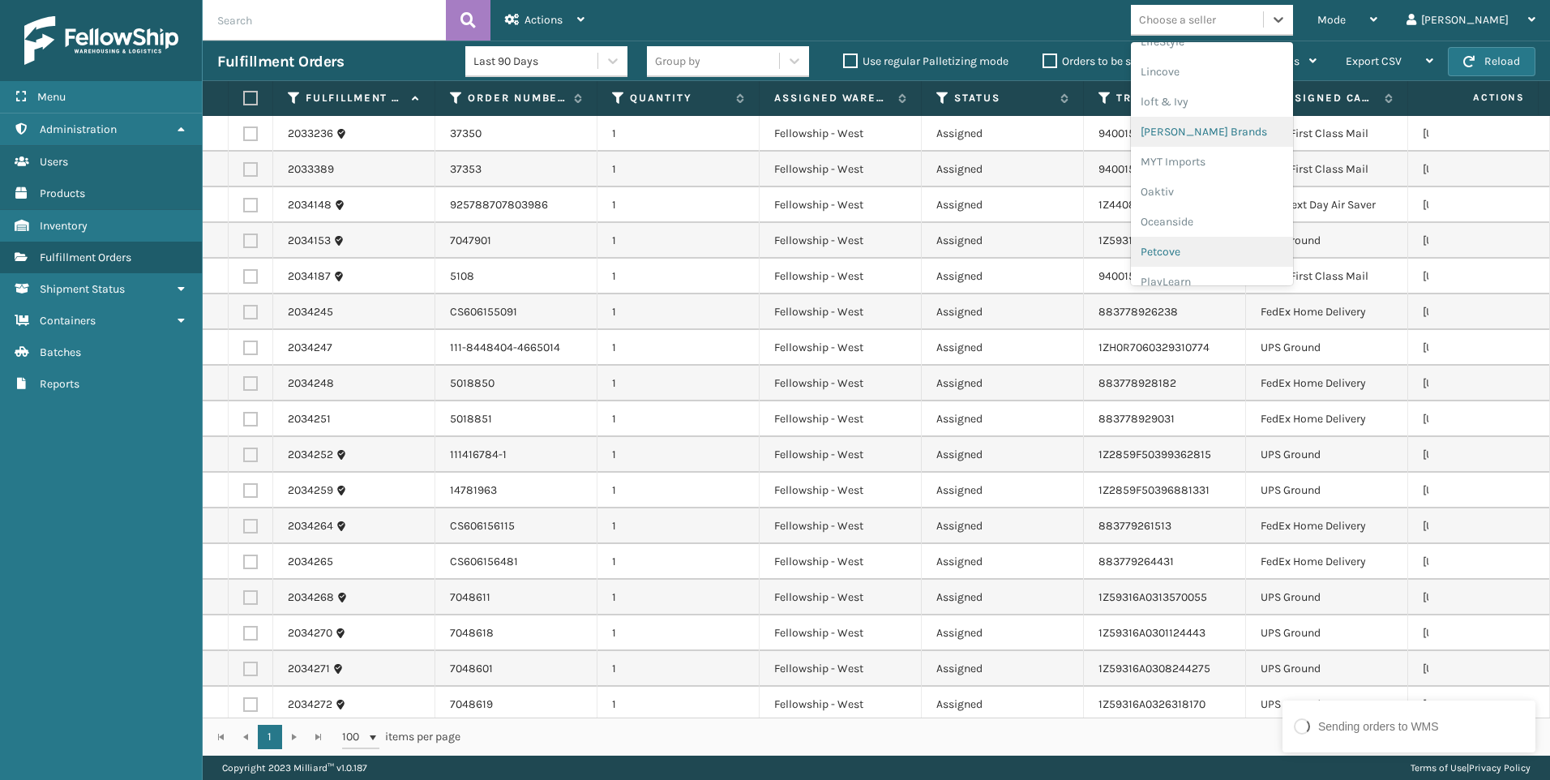
scroll to position [783, 0]
click at [1267, 236] on div "SleepGeekz" at bounding box center [1212, 237] width 162 height 30
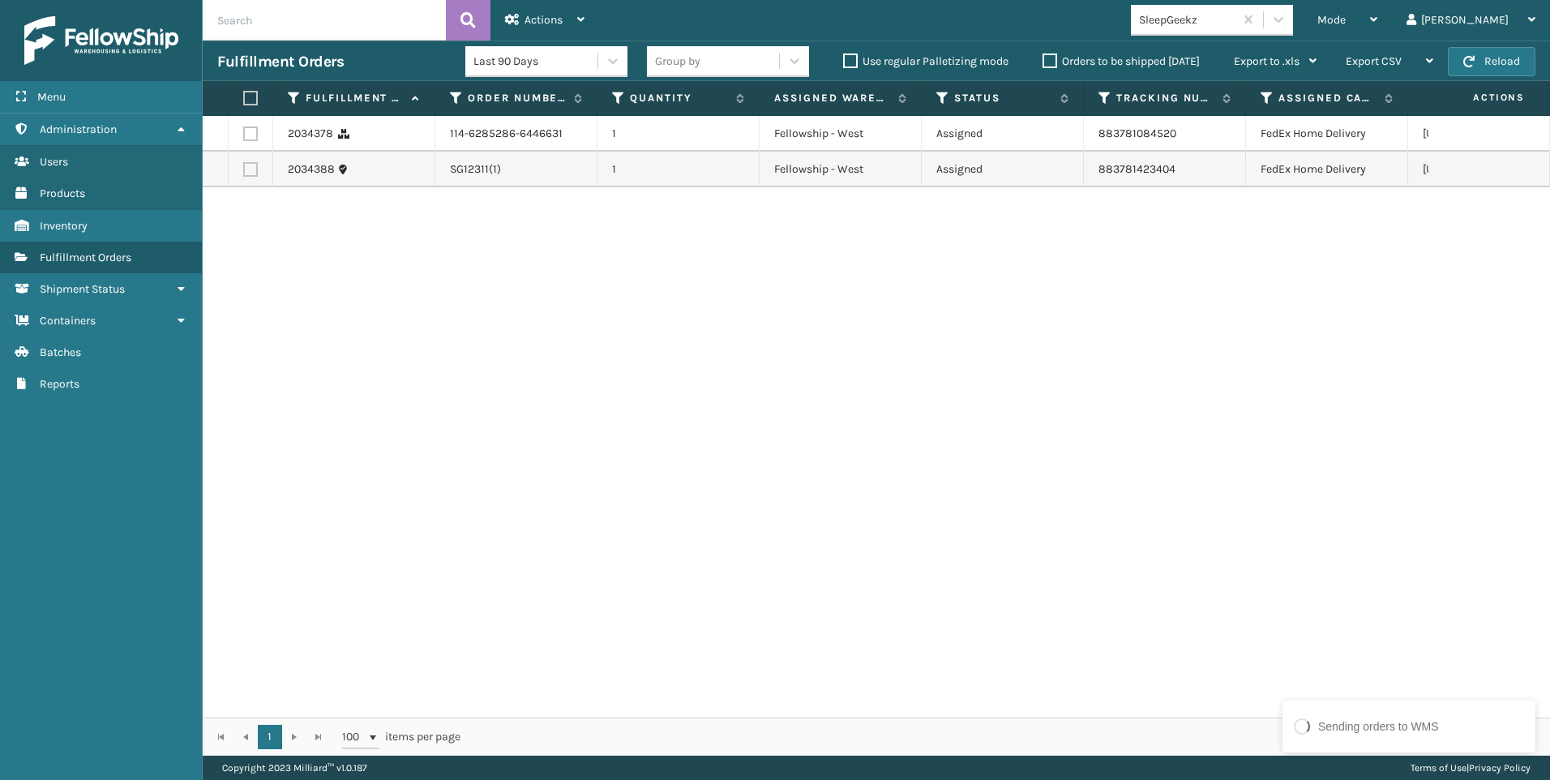
drag, startPoint x: 1221, startPoint y: 503, endPoint x: 1325, endPoint y: 212, distance: 309.0
click at [1220, 503] on div "2034378 114-6285286-6446631 1 Fellowship - West Assigned 883781084520 FedEx Hom…" at bounding box center [876, 416] width 1347 height 601
click at [1377, 9] on div "Mode" at bounding box center [1347, 20] width 60 height 41
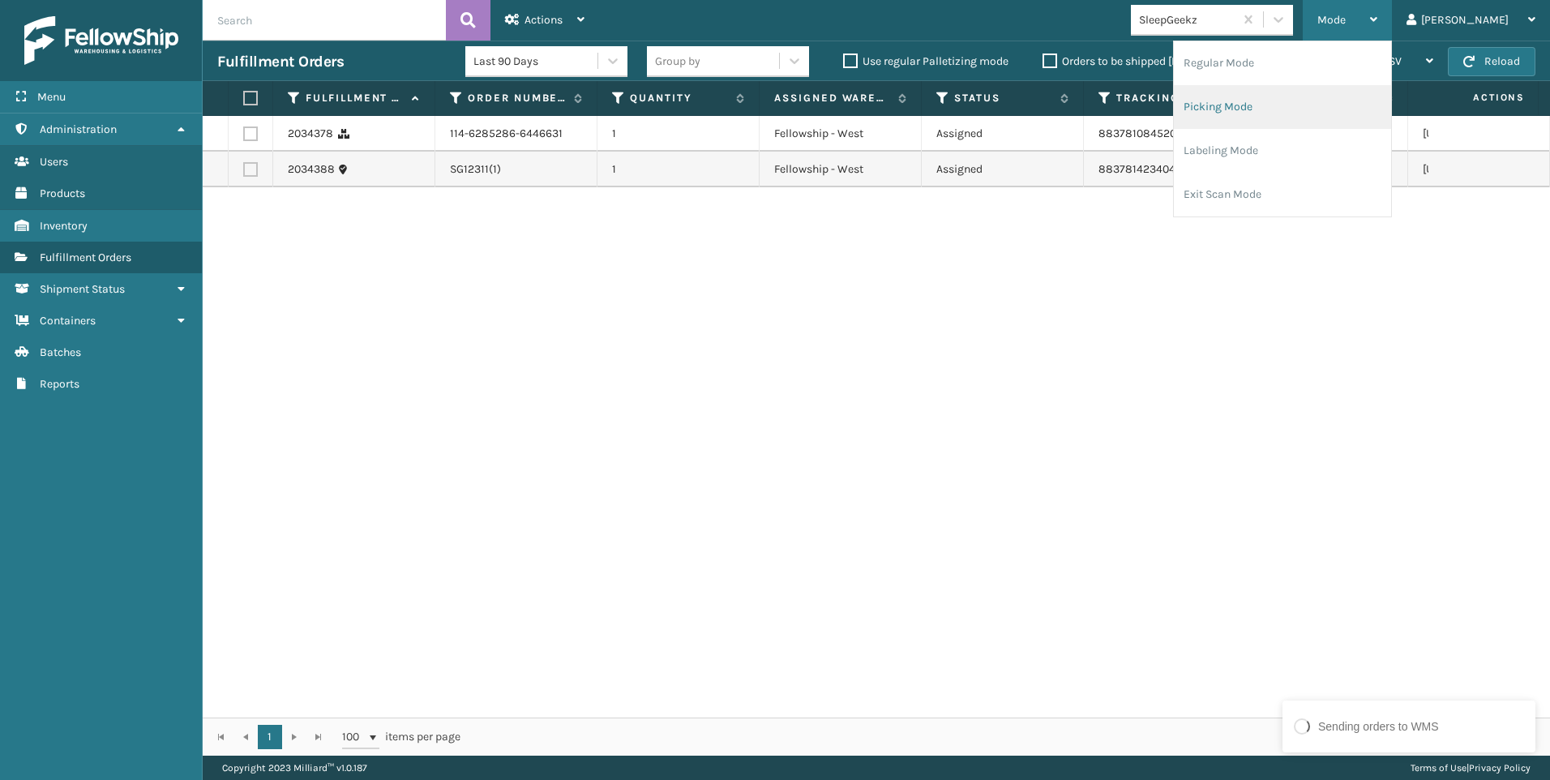
click at [1316, 92] on li "Picking Mode" at bounding box center [1282, 107] width 217 height 44
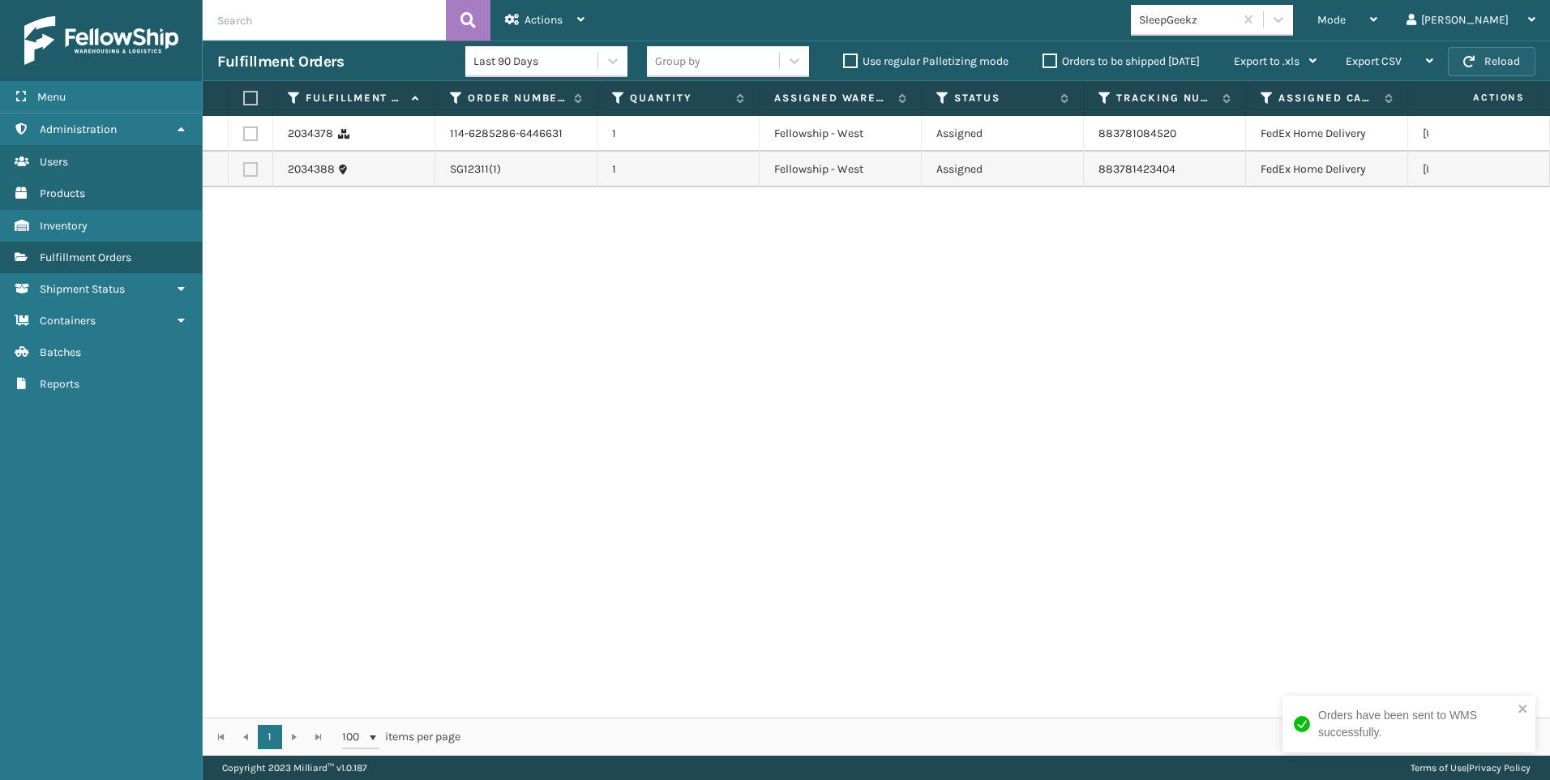
click at [1459, 62] on button "Reload" at bounding box center [1492, 61] width 88 height 29
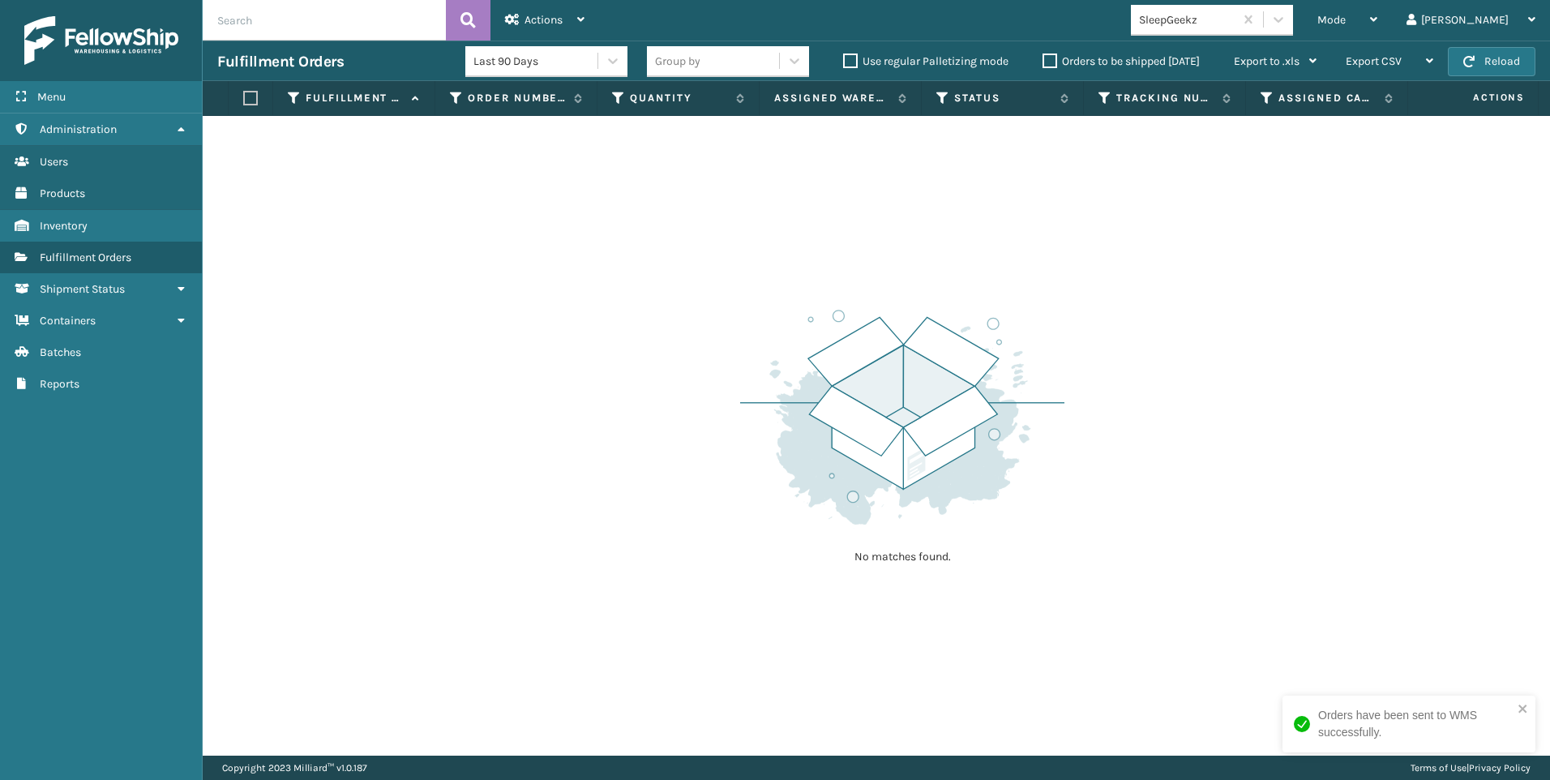
click at [1469, 62] on span "button" at bounding box center [1468, 61] width 11 height 11
click at [1470, 62] on span "button" at bounding box center [1468, 61] width 11 height 11
